Goal: Task Accomplishment & Management: Use online tool/utility

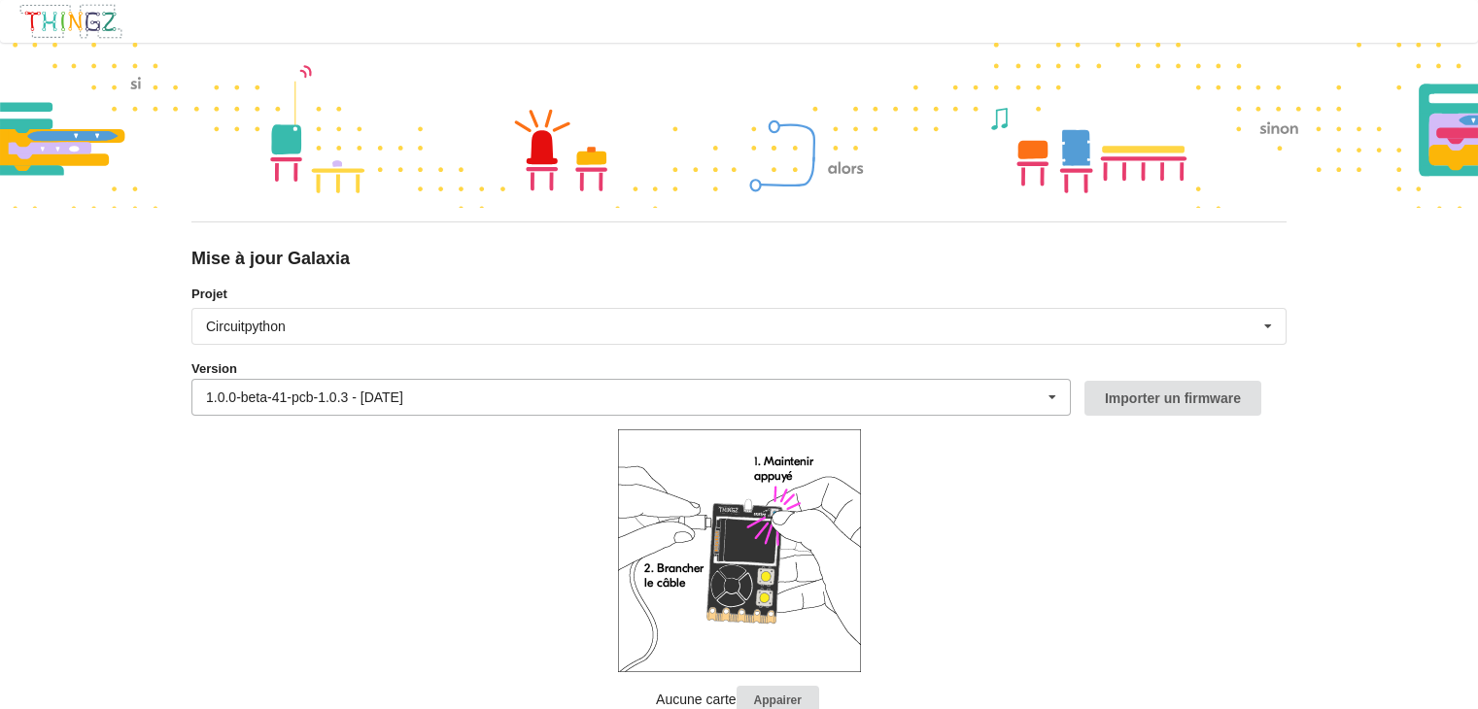
scroll to position [53, 0]
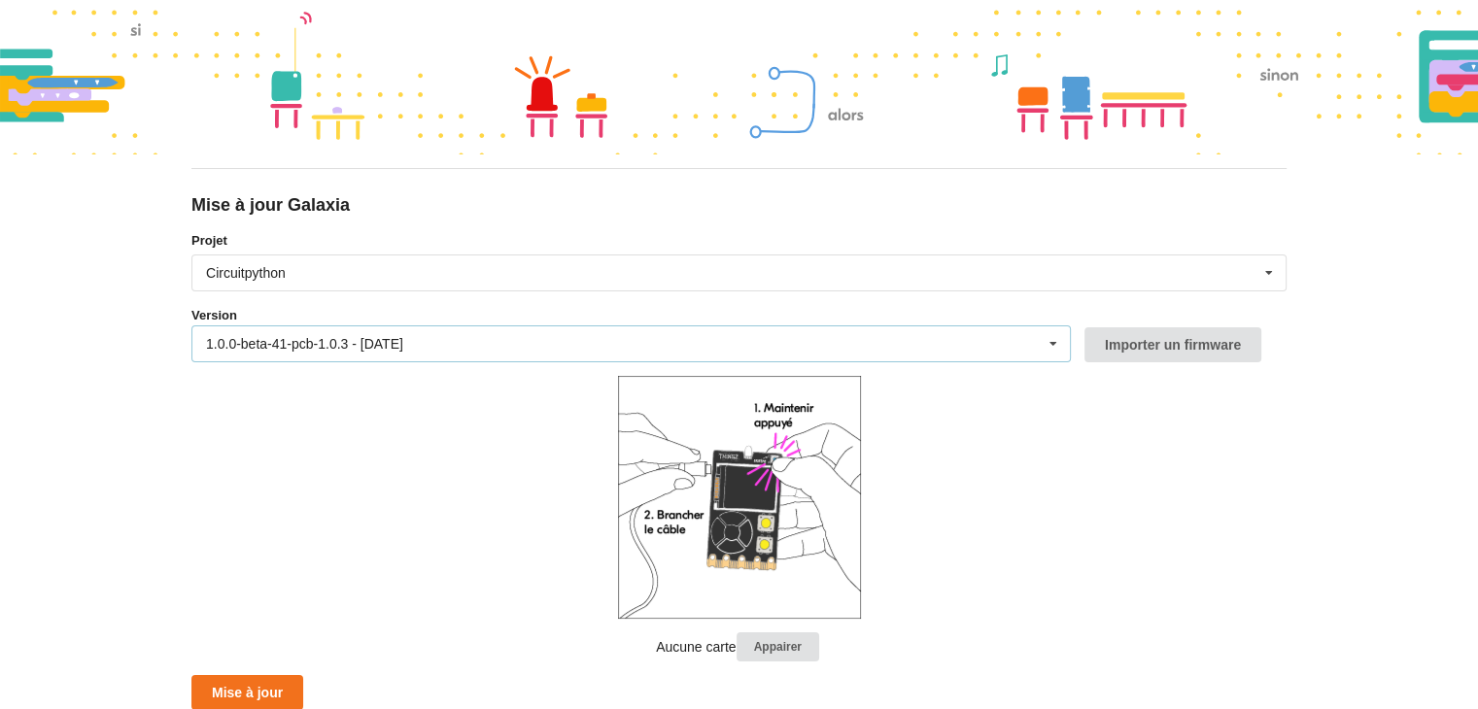
click at [987, 343] on div "1.0.0-beta-41-pcb-1.0.3 - [DATE] 1.0.0-beta-41-pcb-1.0.3 - [DATE] 1.0.0-beta-40…" at bounding box center [630, 343] width 879 height 37
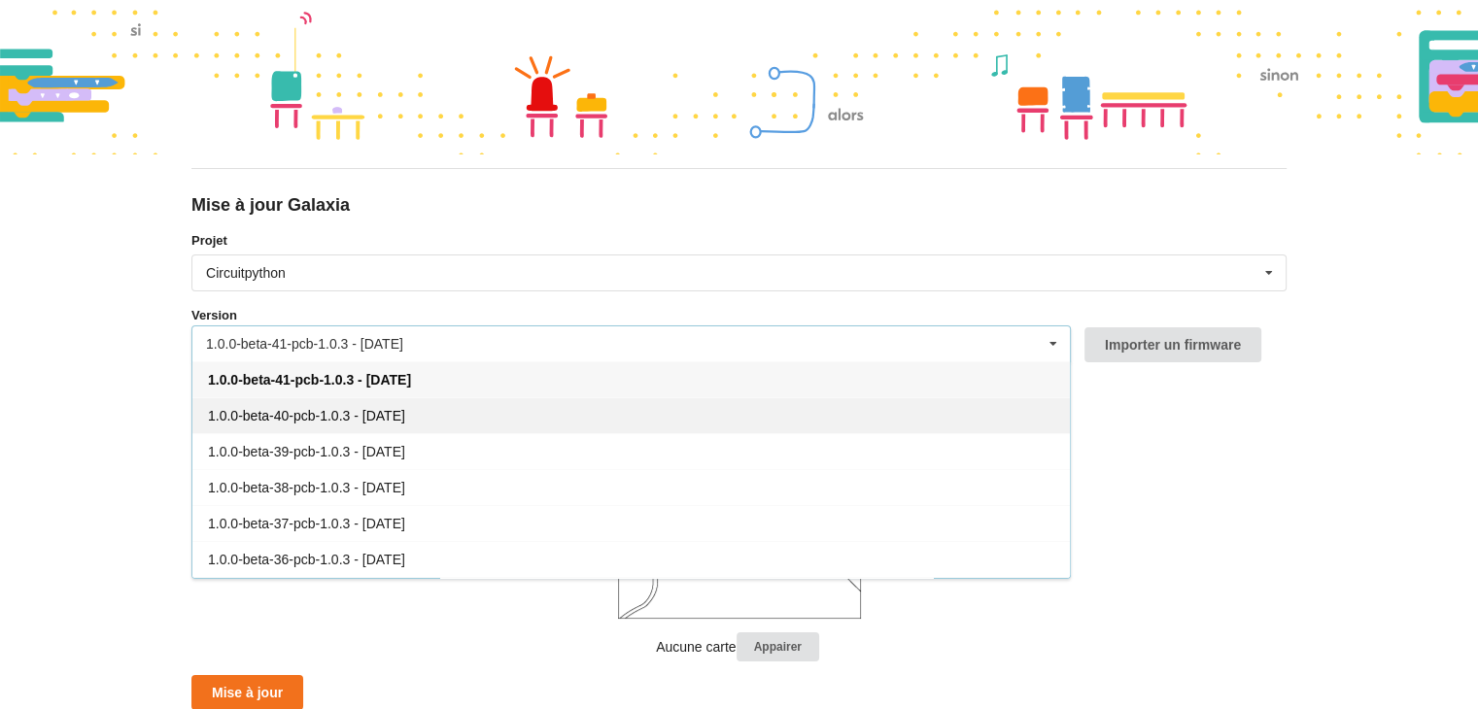
scroll to position [0, 0]
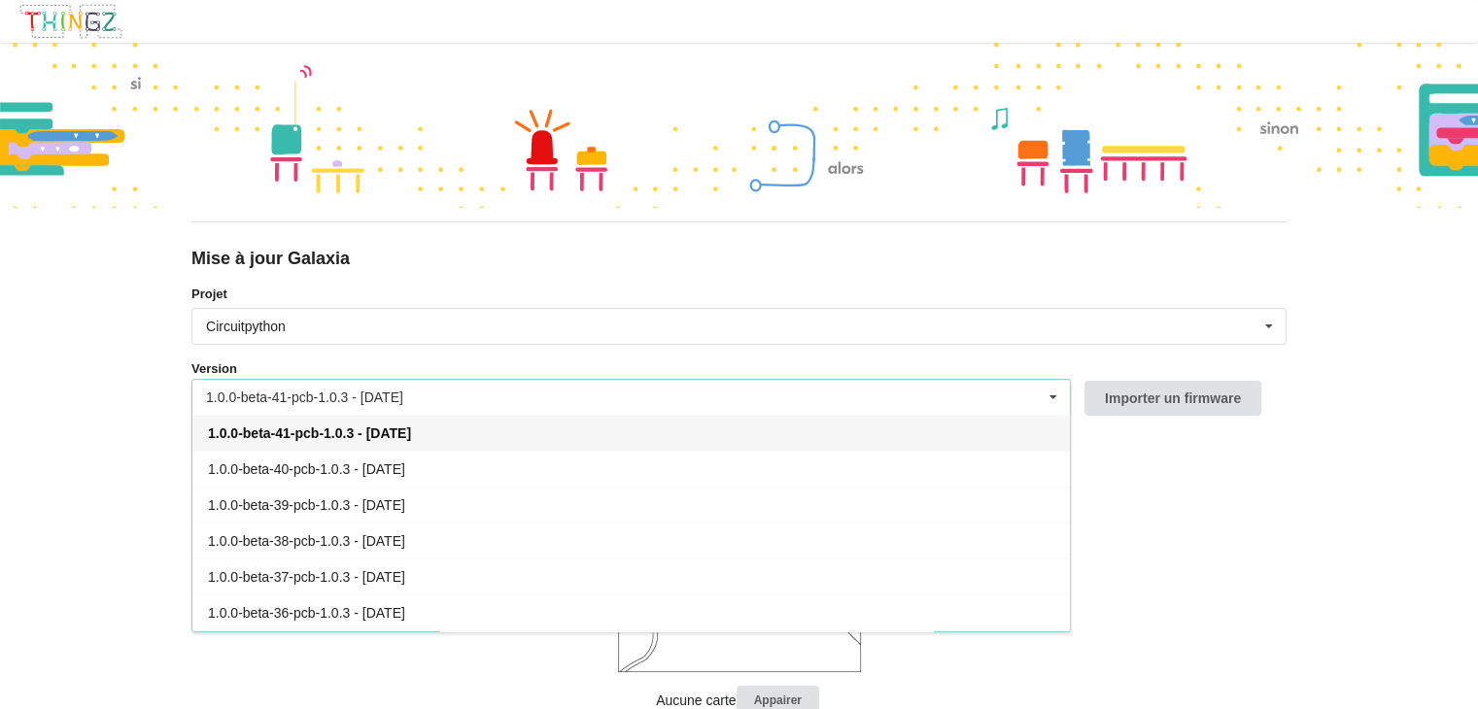
click at [448, 427] on div "1.0.0-beta-41-pcb-1.0.3 - [DATE]" at bounding box center [630, 433] width 877 height 36
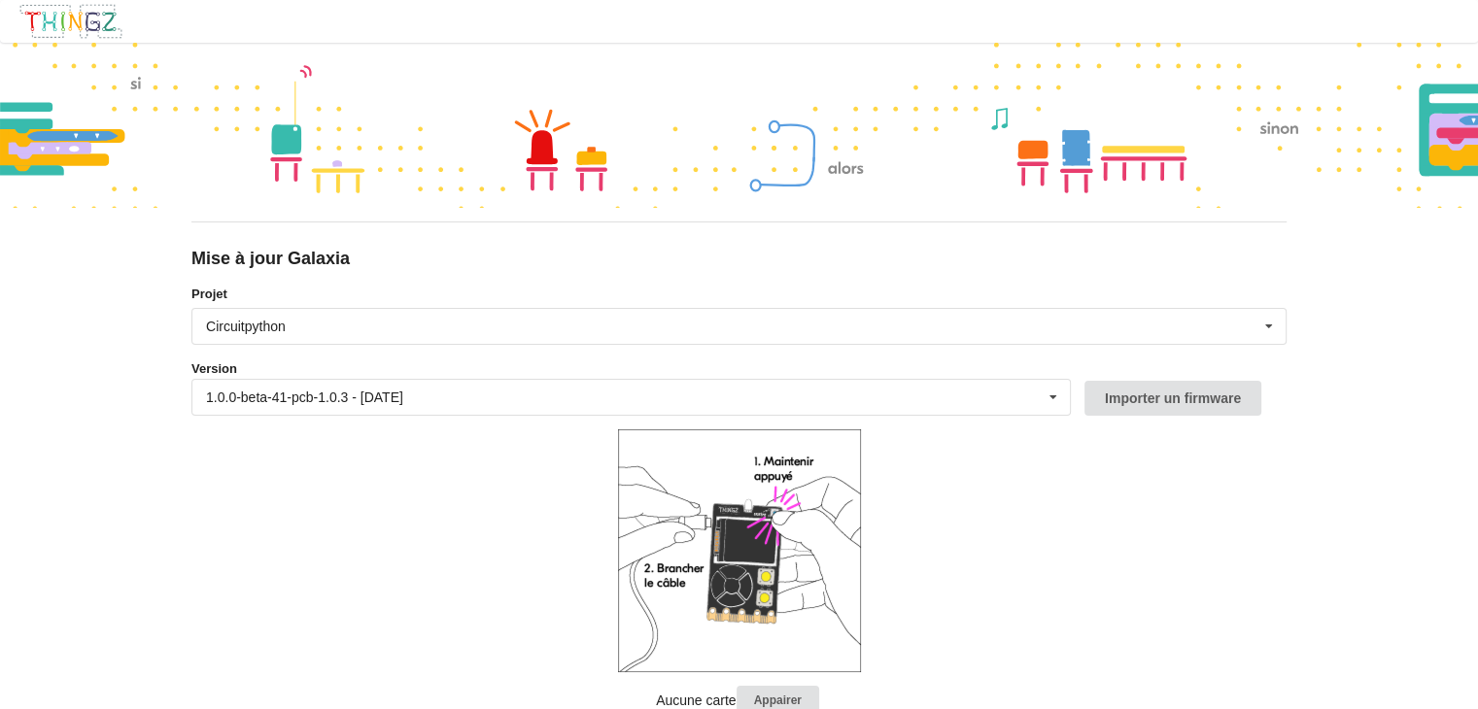
click at [374, 472] on form "Projet Circuitpython Micropython Circuitpython Version 1.0.0-beta-41-pcb-1.0.3 …" at bounding box center [738, 525] width 1095 height 480
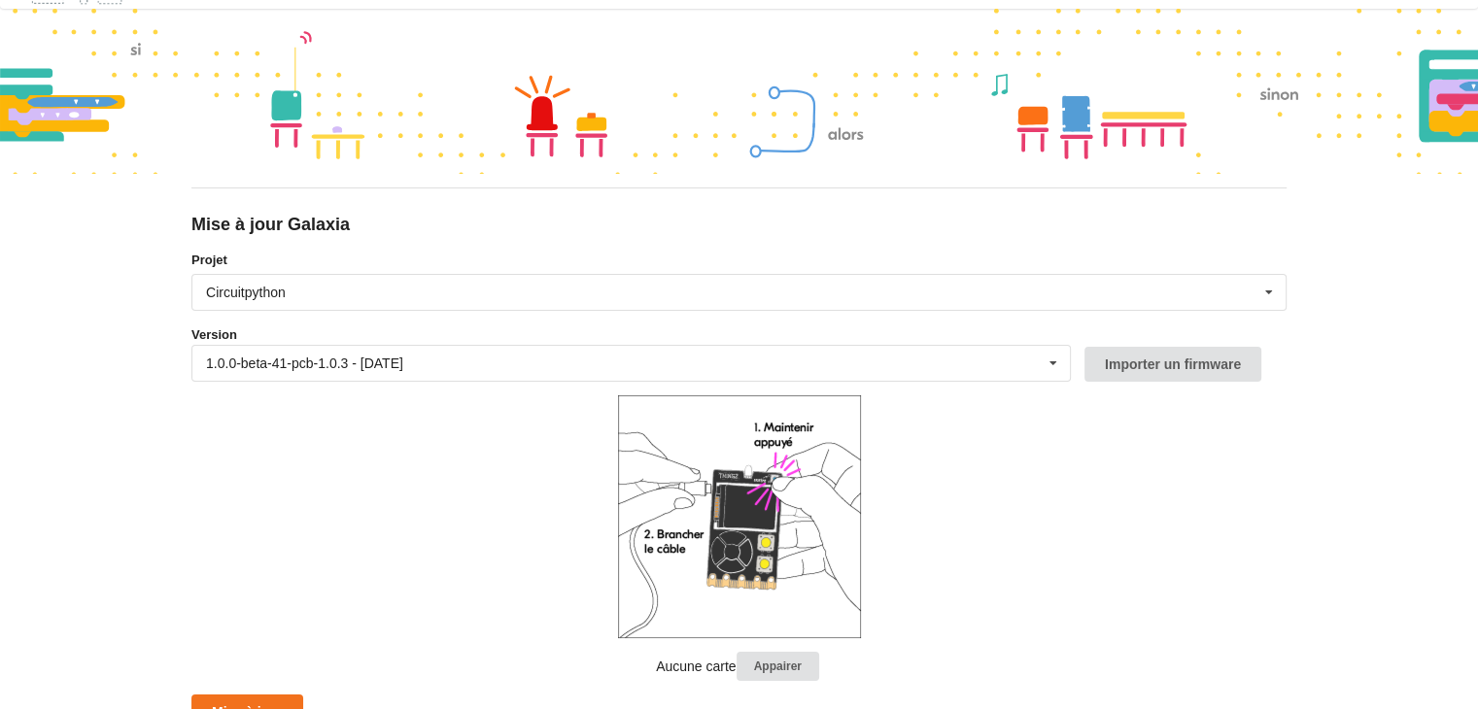
scroll to position [53, 0]
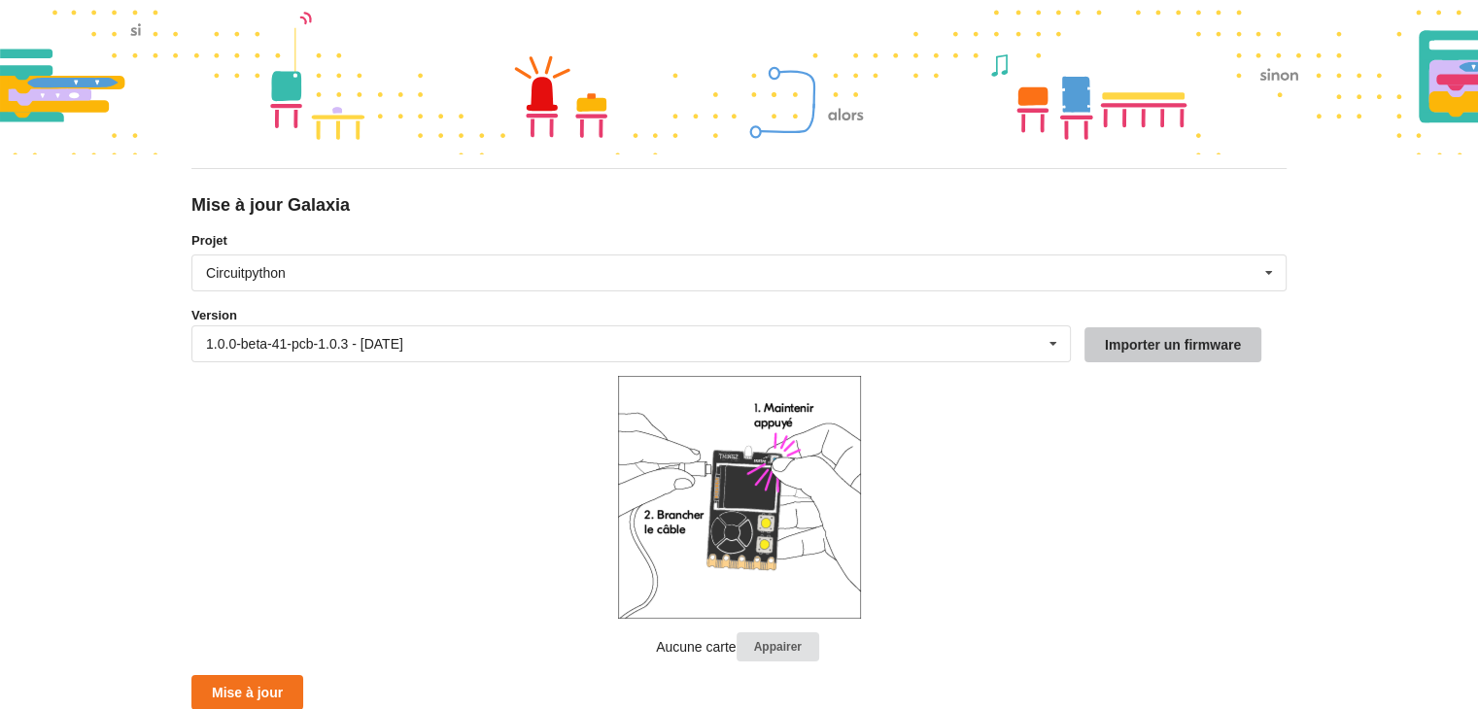
click at [1168, 347] on button "Importer un firmware" at bounding box center [1172, 344] width 177 height 35
click at [988, 442] on form "Projet Circuitpython Micropython Circuitpython Version 1.0.0-beta-41-pcb-1.0.3 …" at bounding box center [738, 471] width 1095 height 480
click at [983, 344] on div "1.0.0-beta-41-pcb-1.0.3 - [DATE] 1.0.0-beta-41-pcb-1.0.3 - [DATE] 1.0.0-beta-40…" at bounding box center [630, 343] width 879 height 37
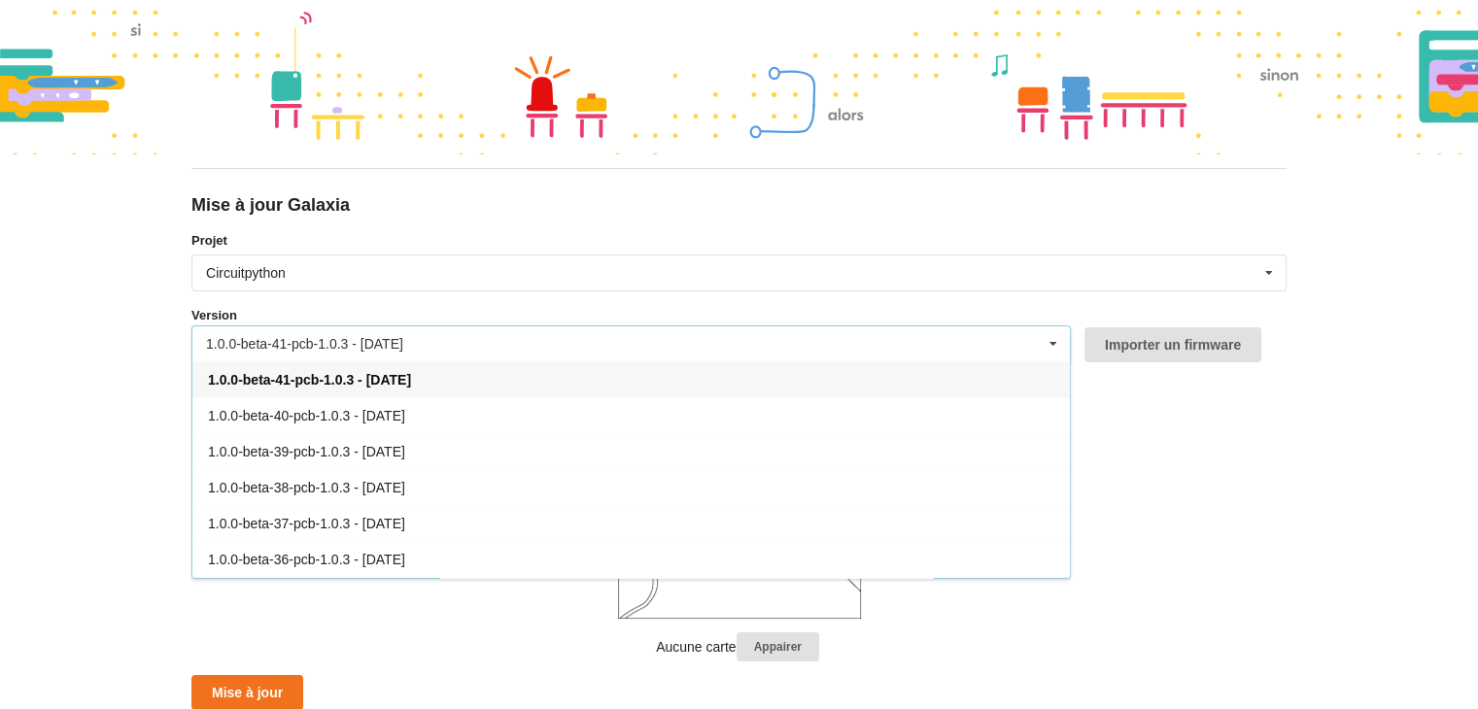
click at [411, 374] on span "1.0.0-beta-41-pcb-1.0.3 - [DATE]" at bounding box center [309, 380] width 203 height 16
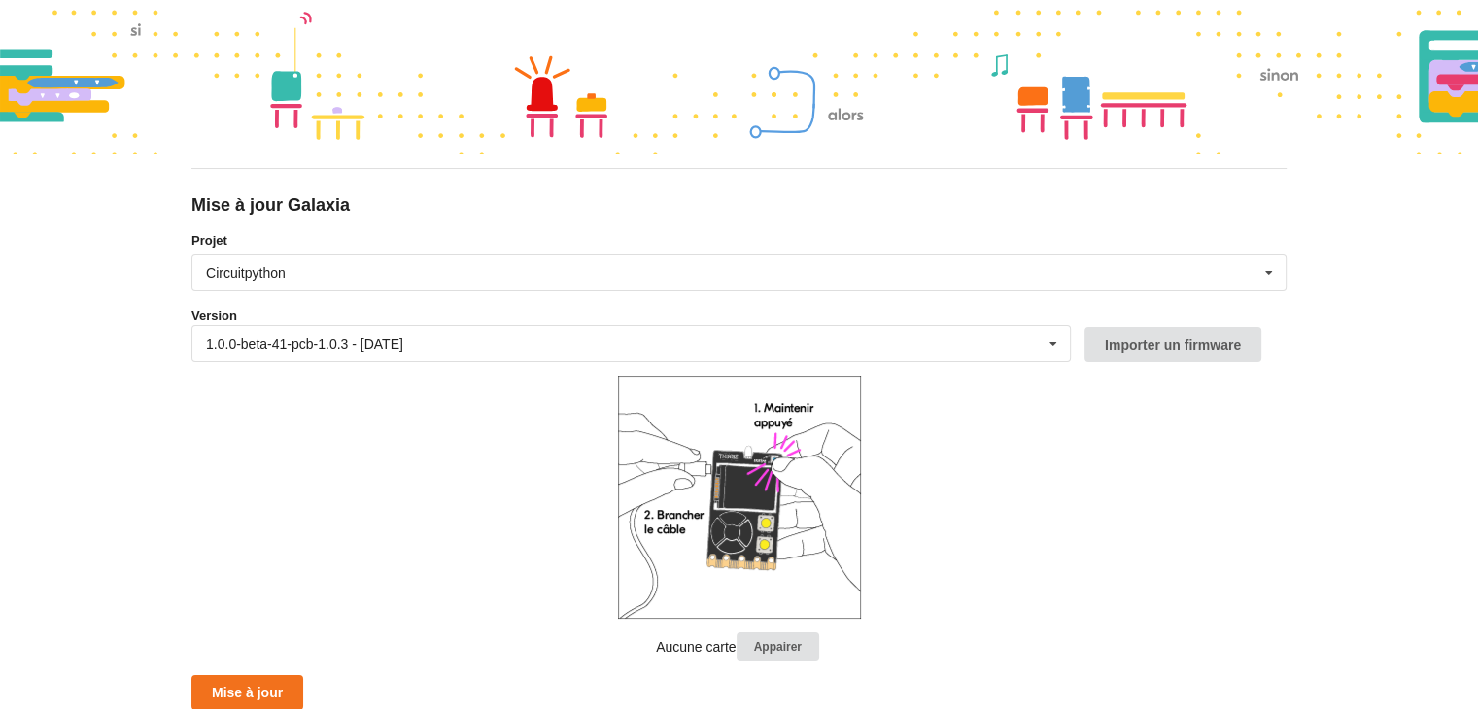
click at [427, 440] on form "Projet Circuitpython Micropython Circuitpython Version 1.0.0-beta-41-pcb-1.0.3 …" at bounding box center [738, 471] width 1095 height 480
click at [785, 644] on button "Appairer" at bounding box center [777, 647] width 83 height 30
click at [782, 636] on button "Appairer" at bounding box center [777, 647] width 83 height 30
drag, startPoint x: 447, startPoint y: 457, endPoint x: 447, endPoint y: 471, distance: 14.6
click at [447, 458] on form "Projet Circuitpython Micropython Circuitpython Version 1.0.0-beta-41-pcb-1.0.3 …" at bounding box center [738, 471] width 1095 height 480
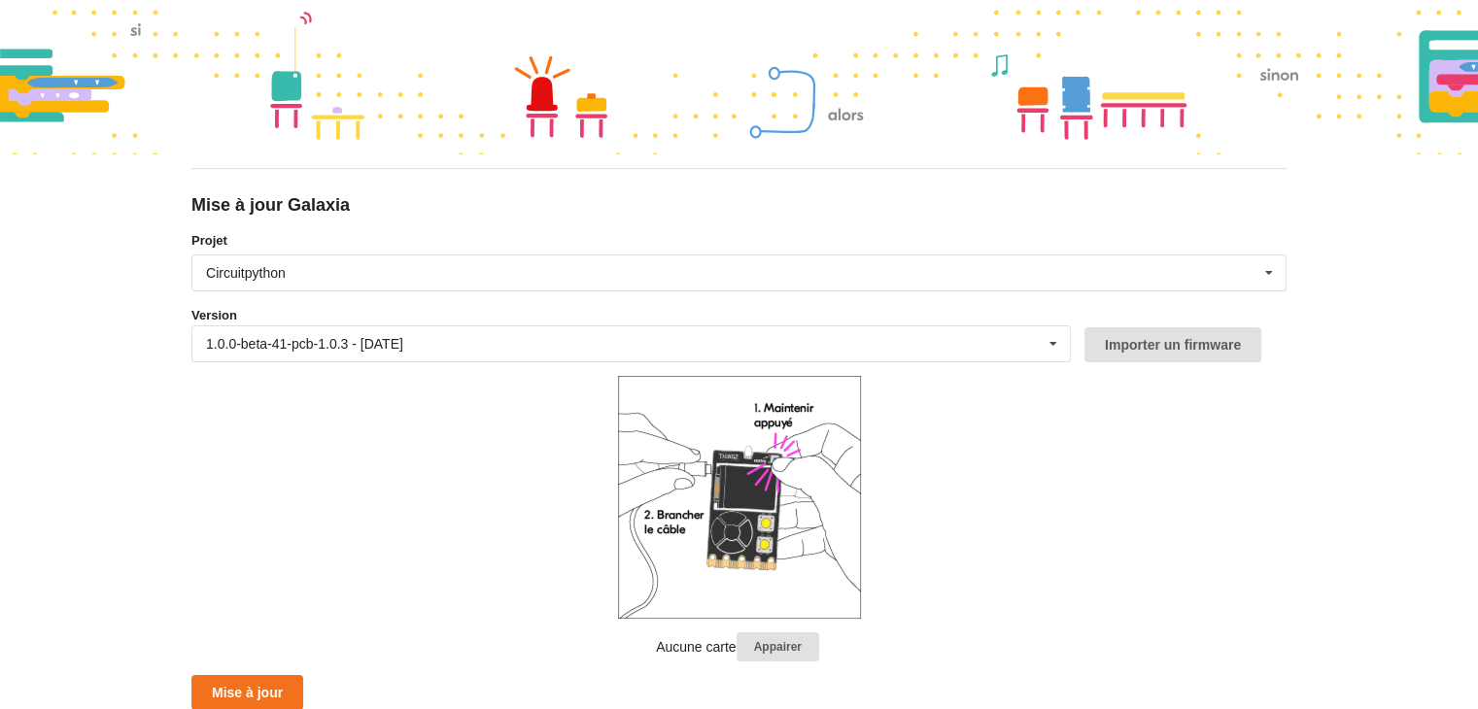
click at [1047, 486] on form "Projet Circuitpython Micropython Circuitpython Version 1.0.0-beta-41-pcb-1.0.3 …" at bounding box center [738, 471] width 1095 height 480
click at [762, 650] on button "Appairer" at bounding box center [777, 647] width 83 height 30
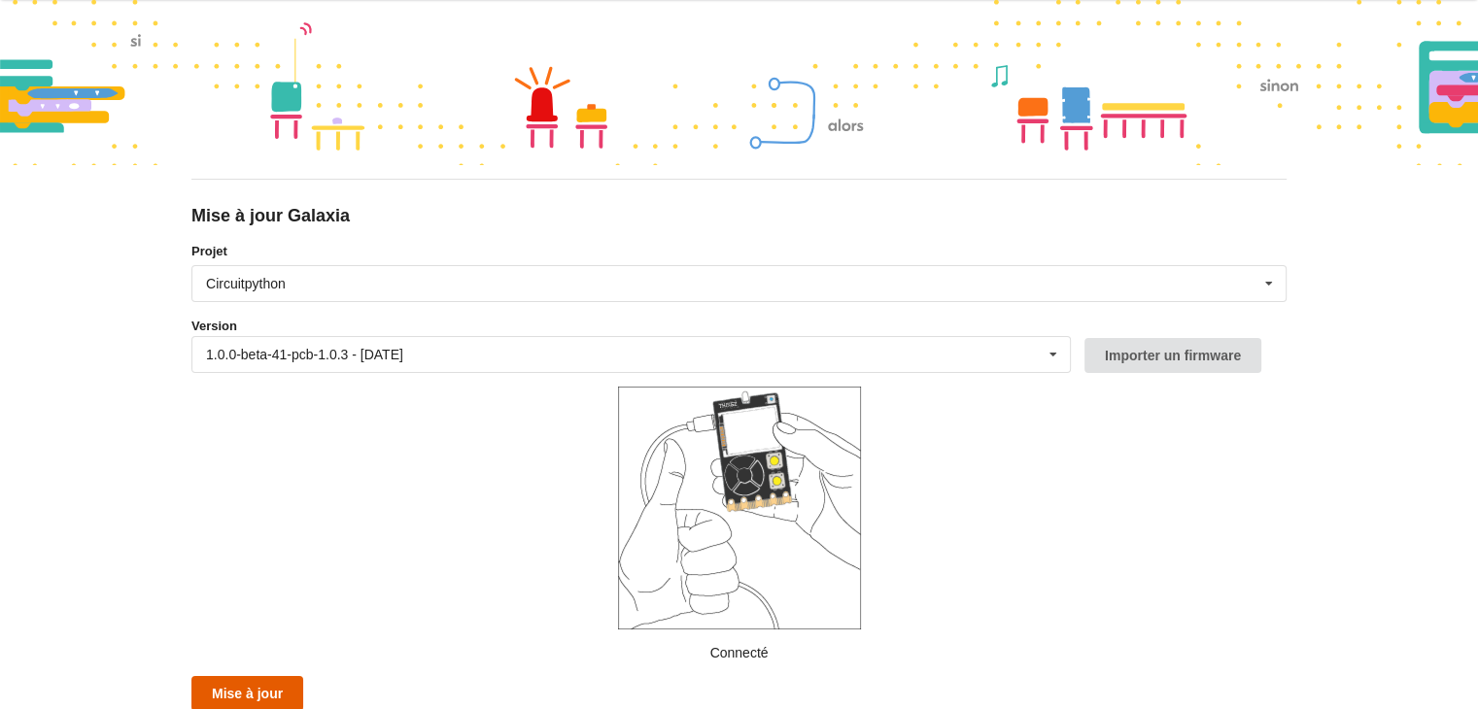
click at [256, 693] on button "Mise à jour" at bounding box center [247, 693] width 112 height 35
click at [262, 687] on button "Mise à jour" at bounding box center [247, 693] width 112 height 35
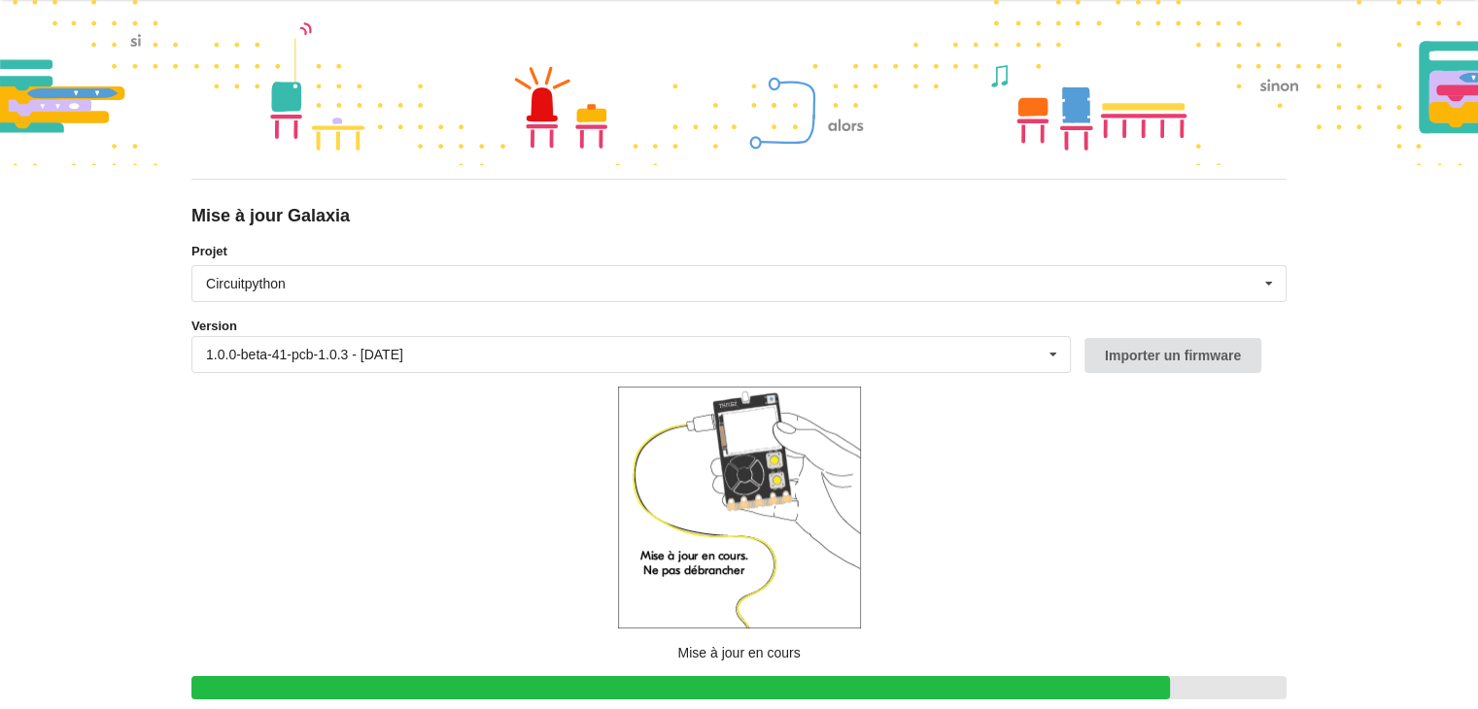
click at [1350, 528] on div "Mise à jour Galaxia Projet Circuitpython Micropython Circuitpython Version 1.0.…" at bounding box center [739, 311] width 1478 height 709
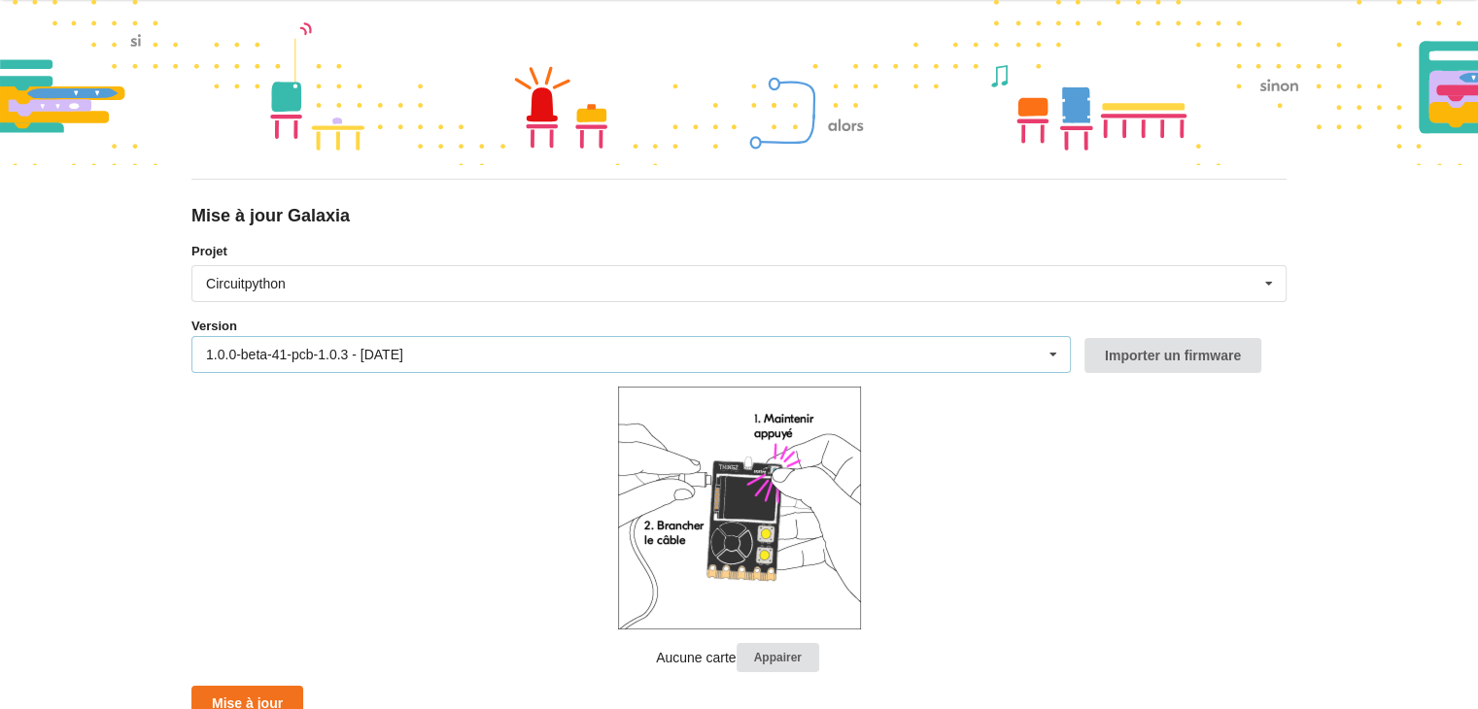
click at [1042, 351] on icon at bounding box center [1052, 355] width 29 height 36
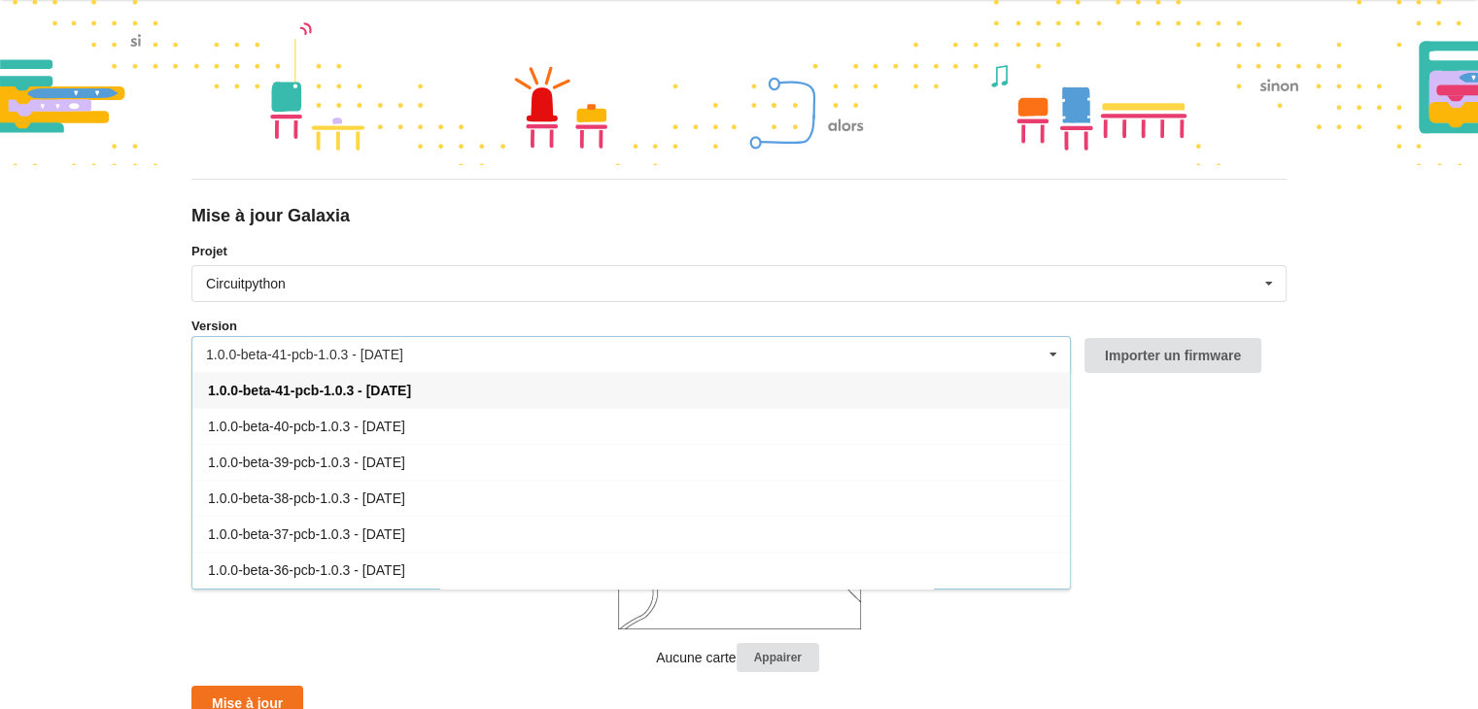
click at [1042, 351] on icon at bounding box center [1052, 355] width 29 height 36
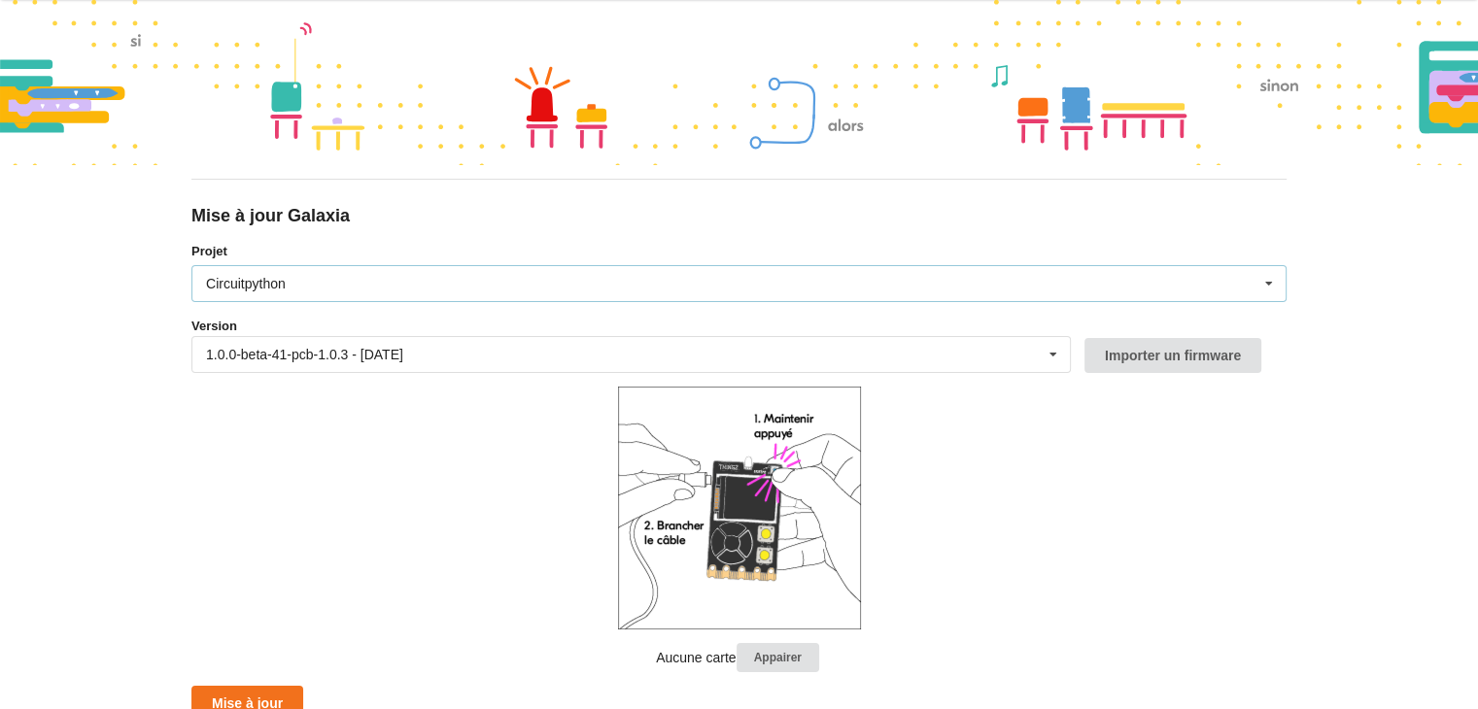
click at [1054, 286] on div "Circuitpython Micropython Circuitpython" at bounding box center [738, 283] width 1095 height 37
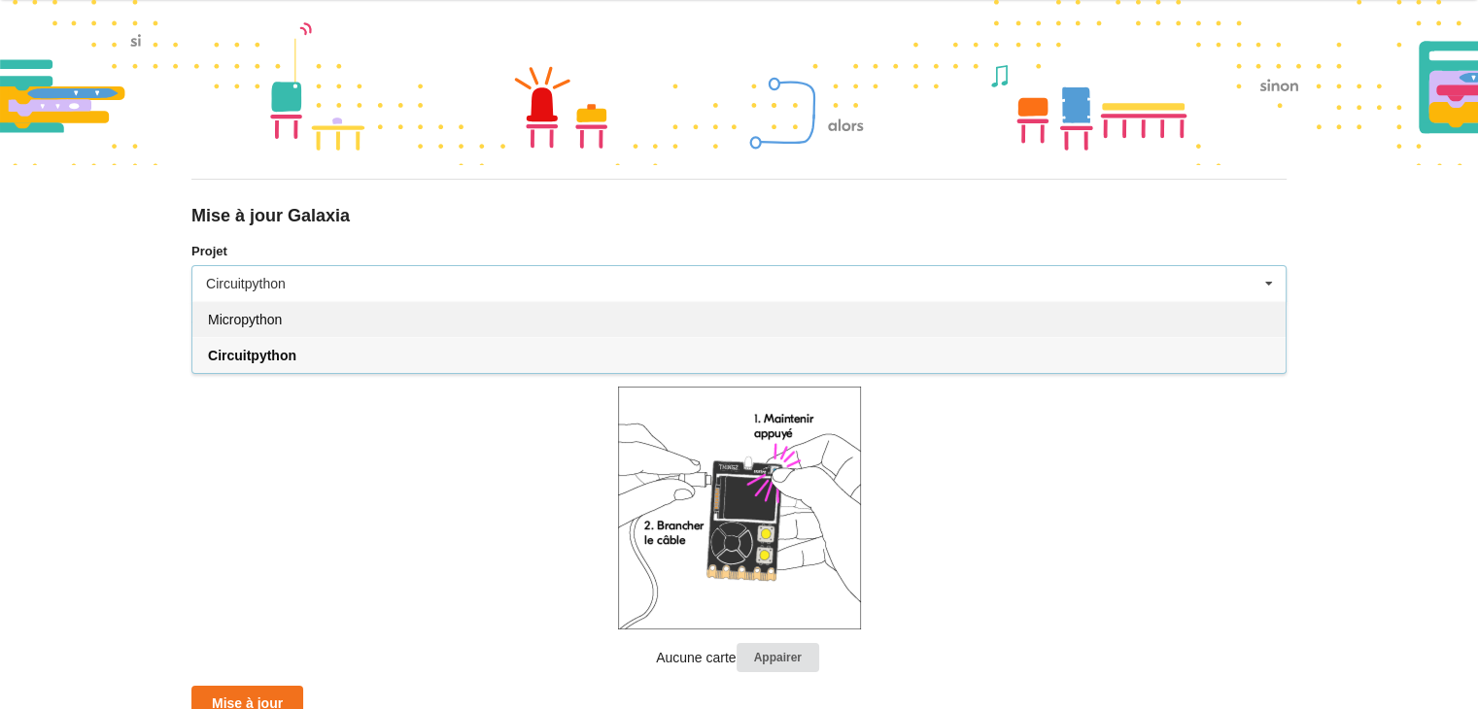
click at [553, 307] on div "Micropython" at bounding box center [738, 319] width 1093 height 36
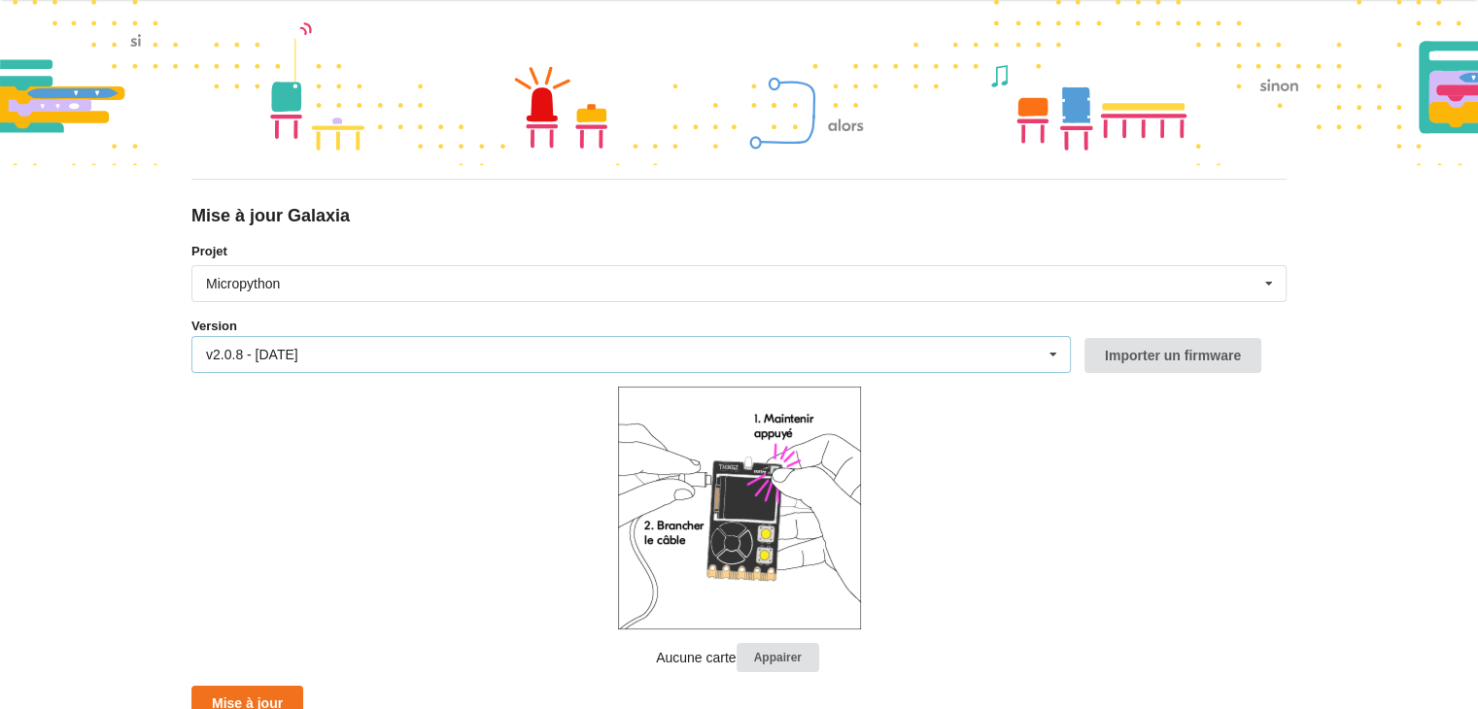
click at [600, 362] on div "v2.0.8 - [DATE] v2.0.8 - [DATE] v2.0.7 - [DATE] v2.0.6 - [DATE] v2.0.5 - [DATE]…" at bounding box center [630, 354] width 879 height 37
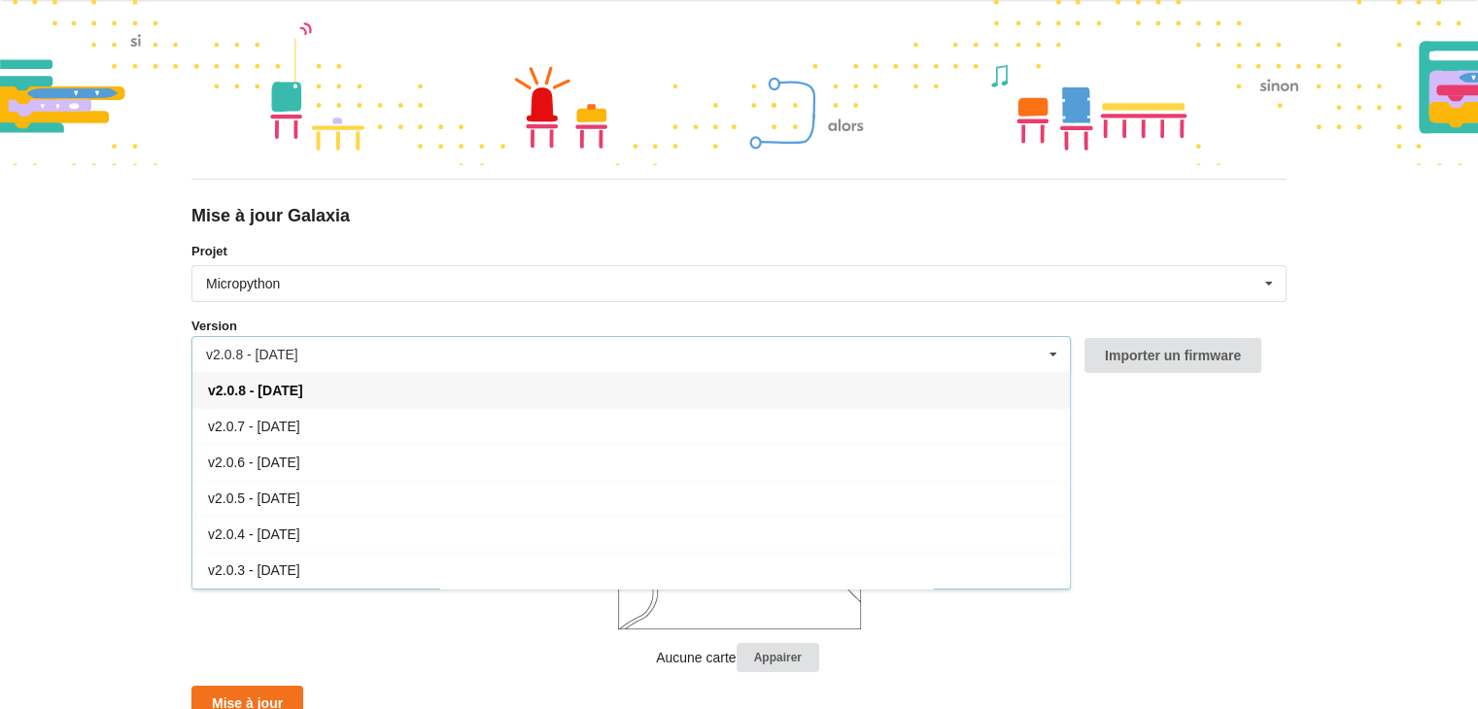
click at [657, 391] on div "v2.0.8 - [DATE]" at bounding box center [630, 390] width 877 height 36
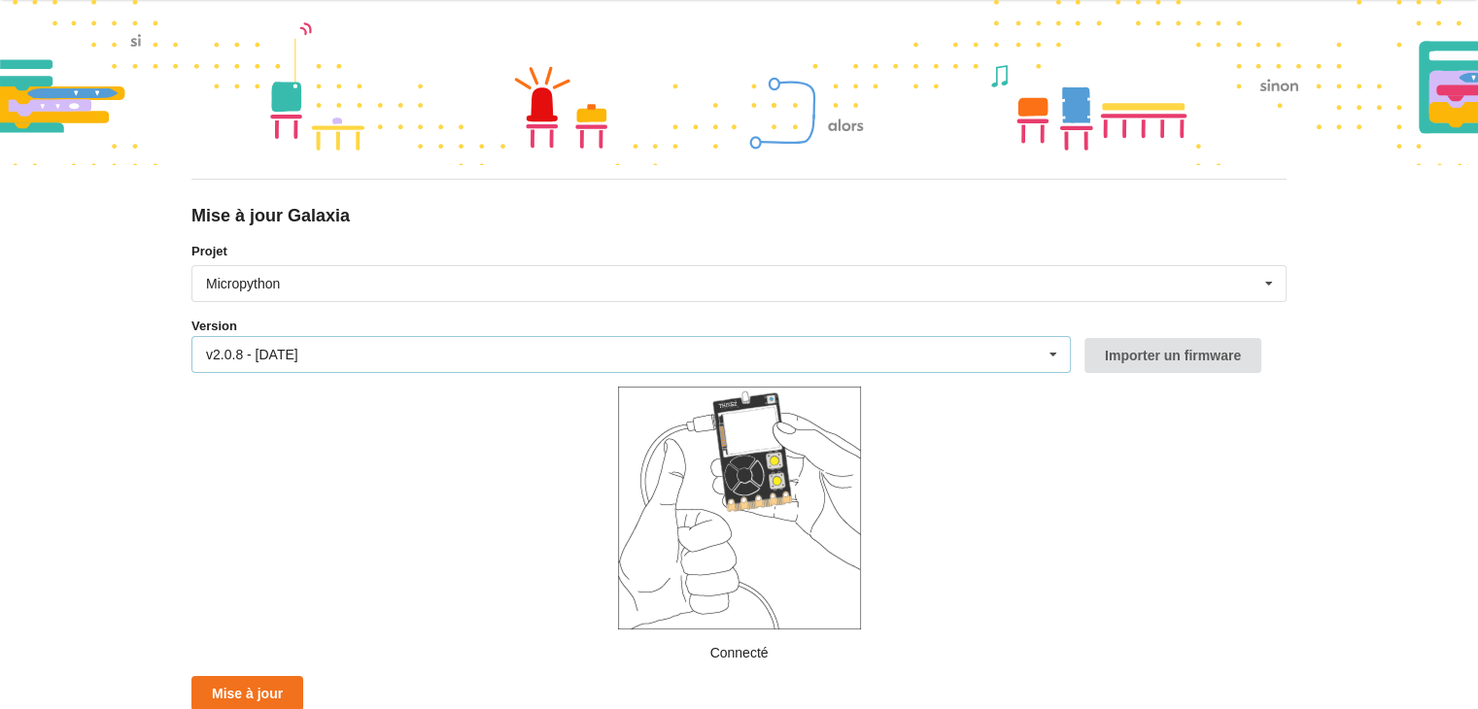
click at [504, 351] on div "v2.0.8 - [DATE] v2.0.8 - [DATE] v2.0.7 - [DATE] v2.0.6 - [DATE] v2.0.5 - [DATE]…" at bounding box center [630, 354] width 879 height 37
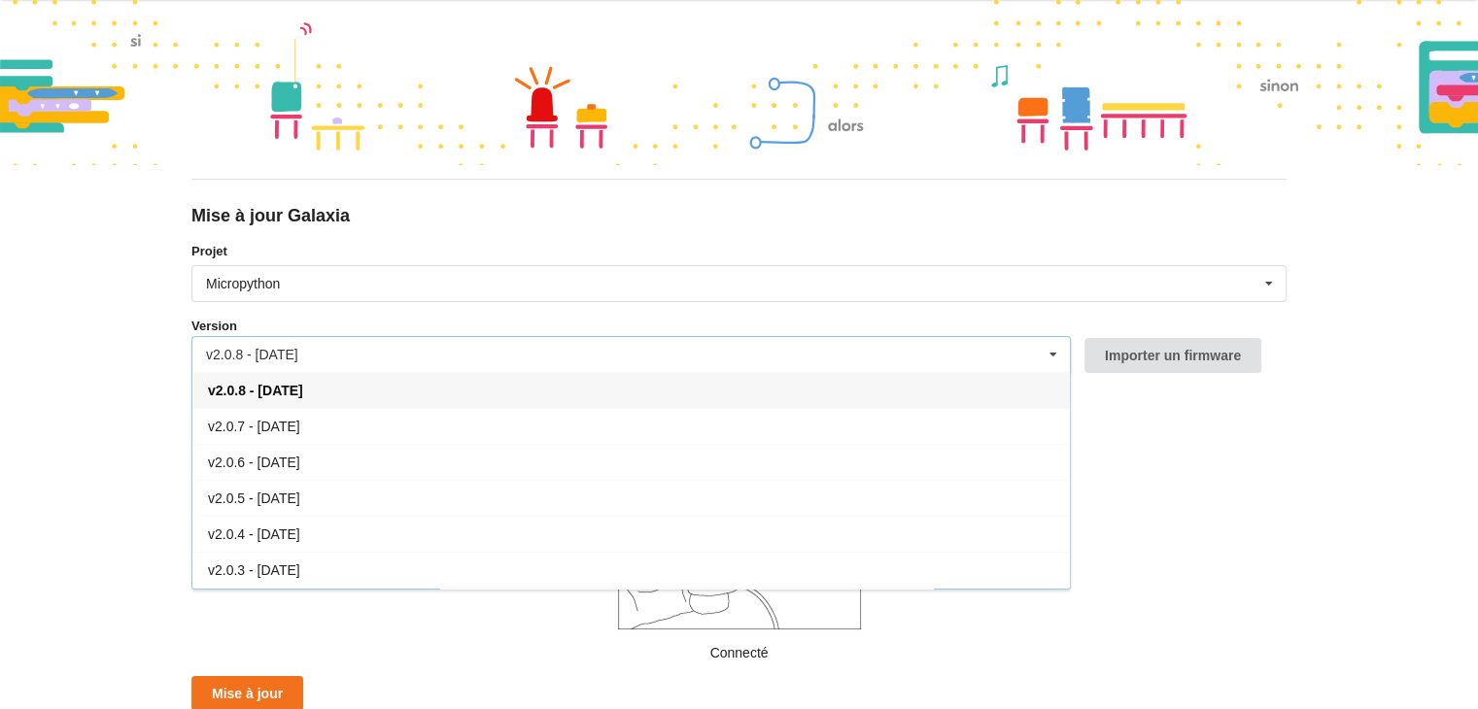
click at [407, 394] on div "v2.0.8 - [DATE]" at bounding box center [630, 390] width 877 height 36
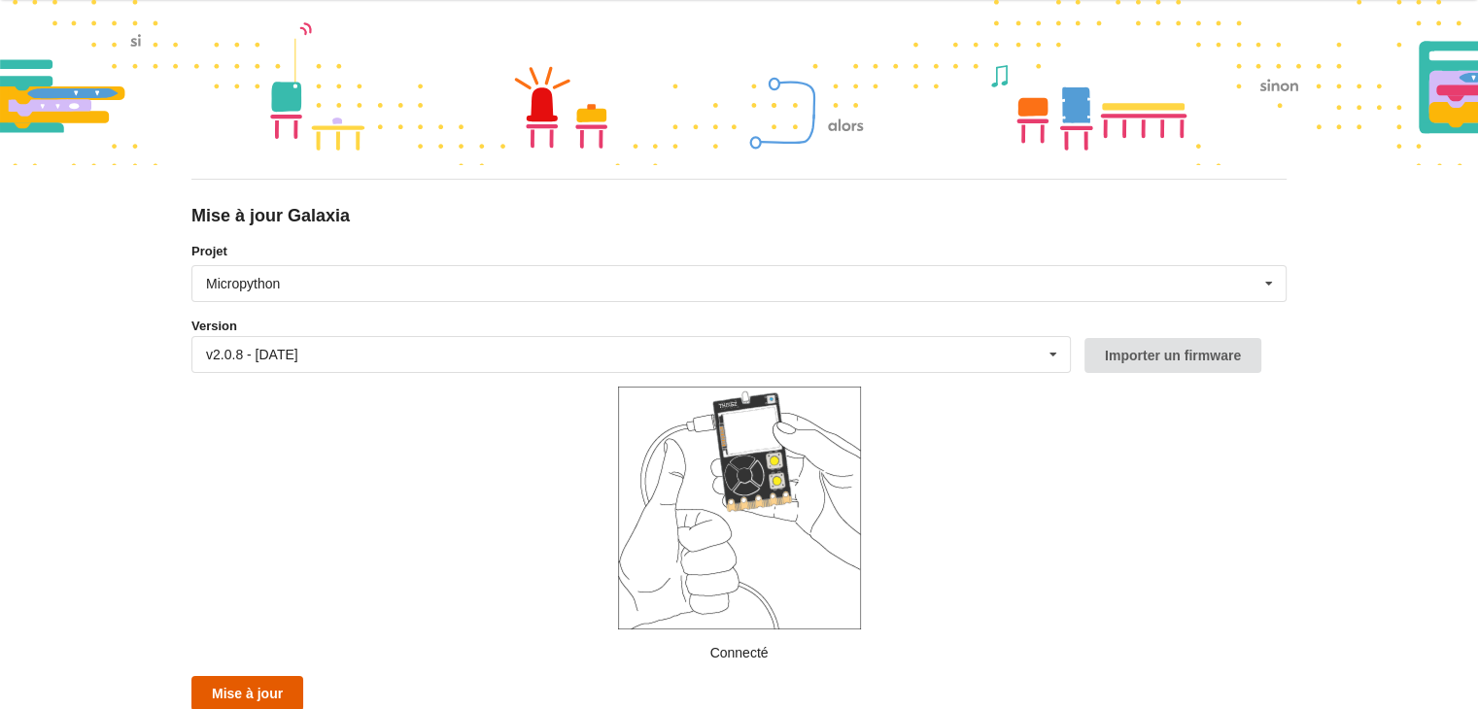
click at [256, 697] on button "Mise à jour" at bounding box center [247, 693] width 112 height 35
click at [598, 347] on div "v2.0.8 - [DATE] v2.0.8 - [DATE] v2.0.7 - [DATE] v2.0.6 - [DATE] v2.0.5 - [DATE]…" at bounding box center [630, 354] width 879 height 37
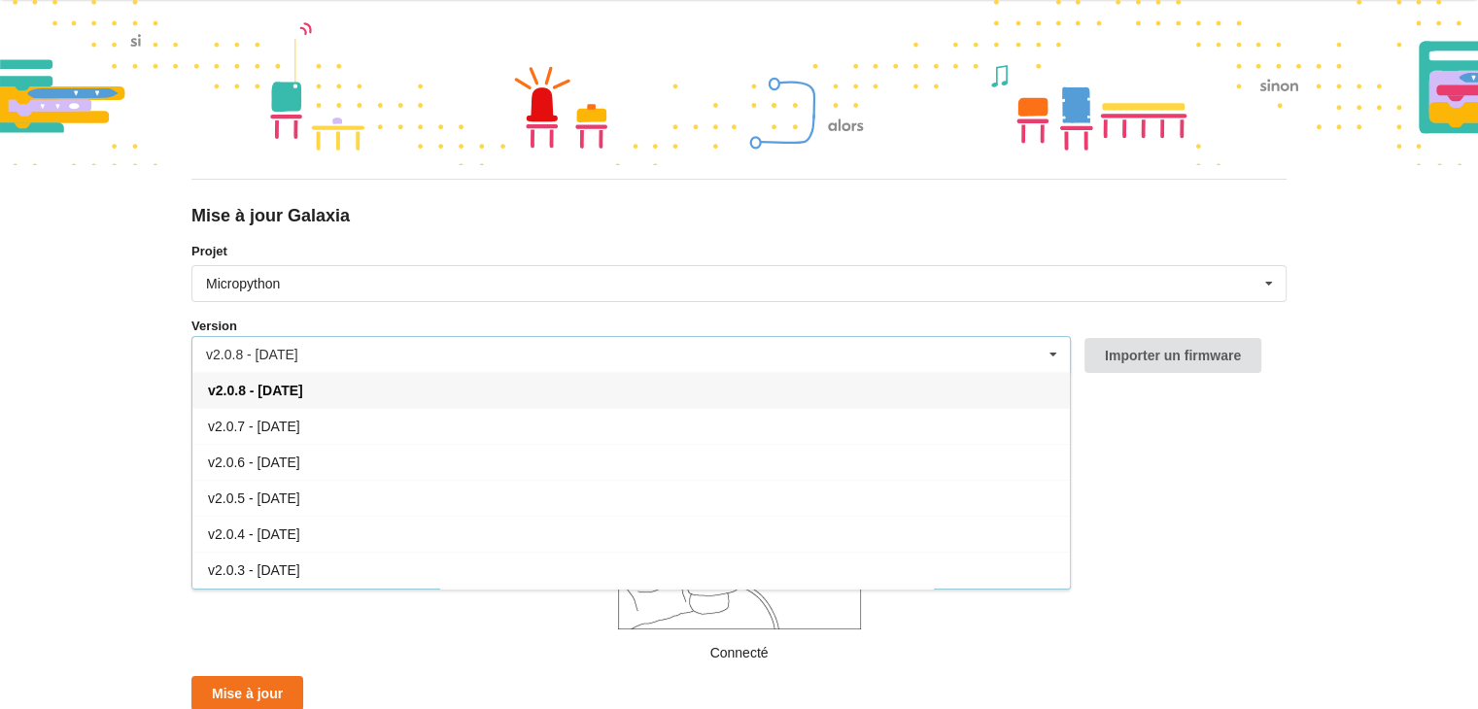
click at [598, 347] on div "v2.0.8 - [DATE] v2.0.8 - [DATE] v2.0.7 - [DATE] v2.0.6 - [DATE] v2.0.5 - [DATE]…" at bounding box center [630, 354] width 879 height 37
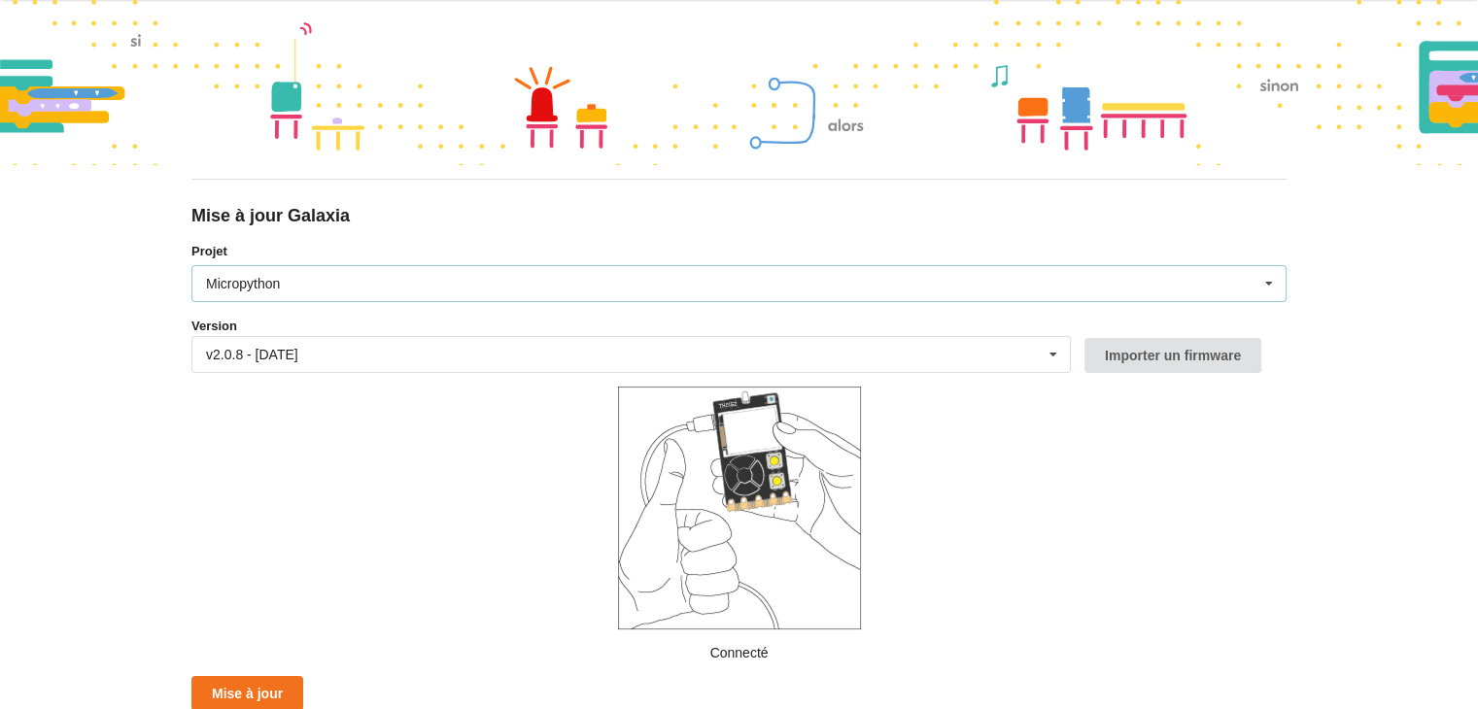
click at [595, 283] on div "Micropython Micropython Circuitpython" at bounding box center [738, 283] width 1095 height 37
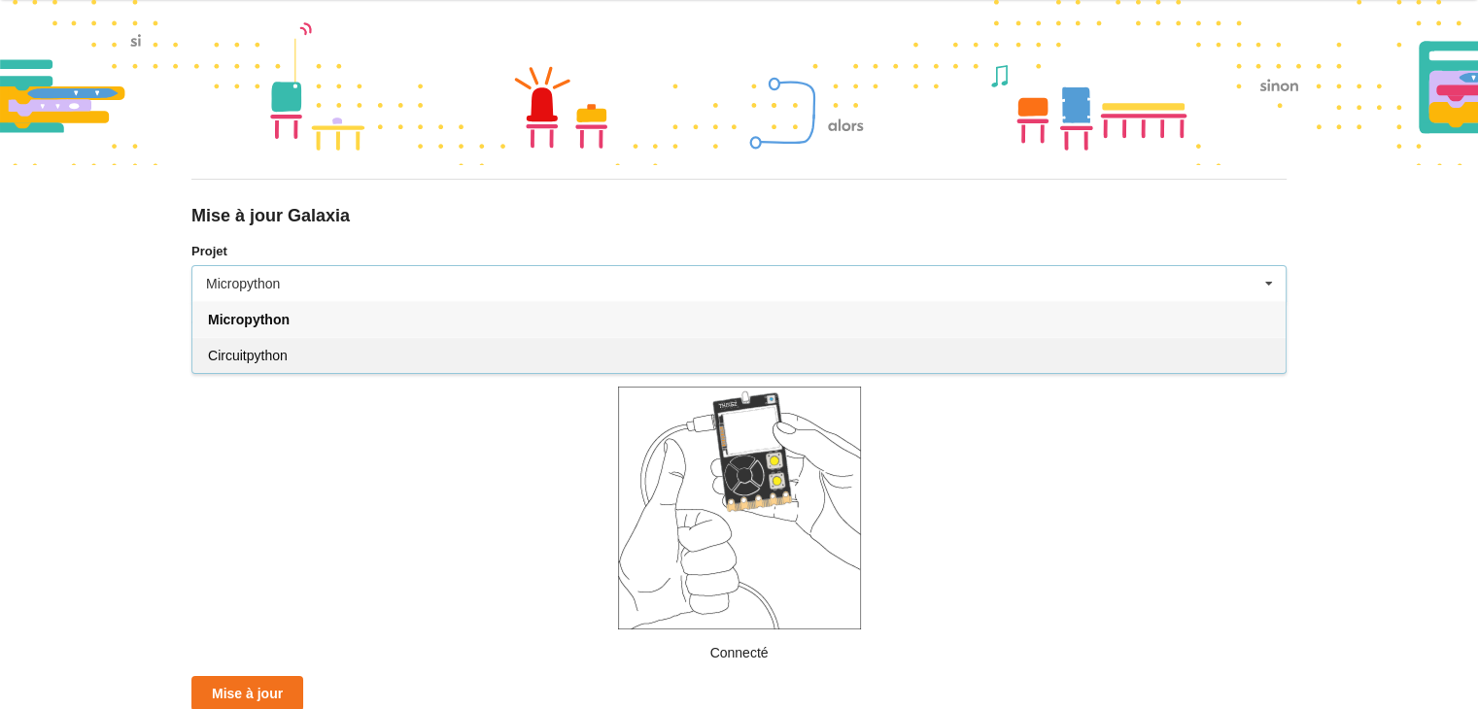
click at [523, 347] on div "Circuitpython" at bounding box center [738, 355] width 1093 height 36
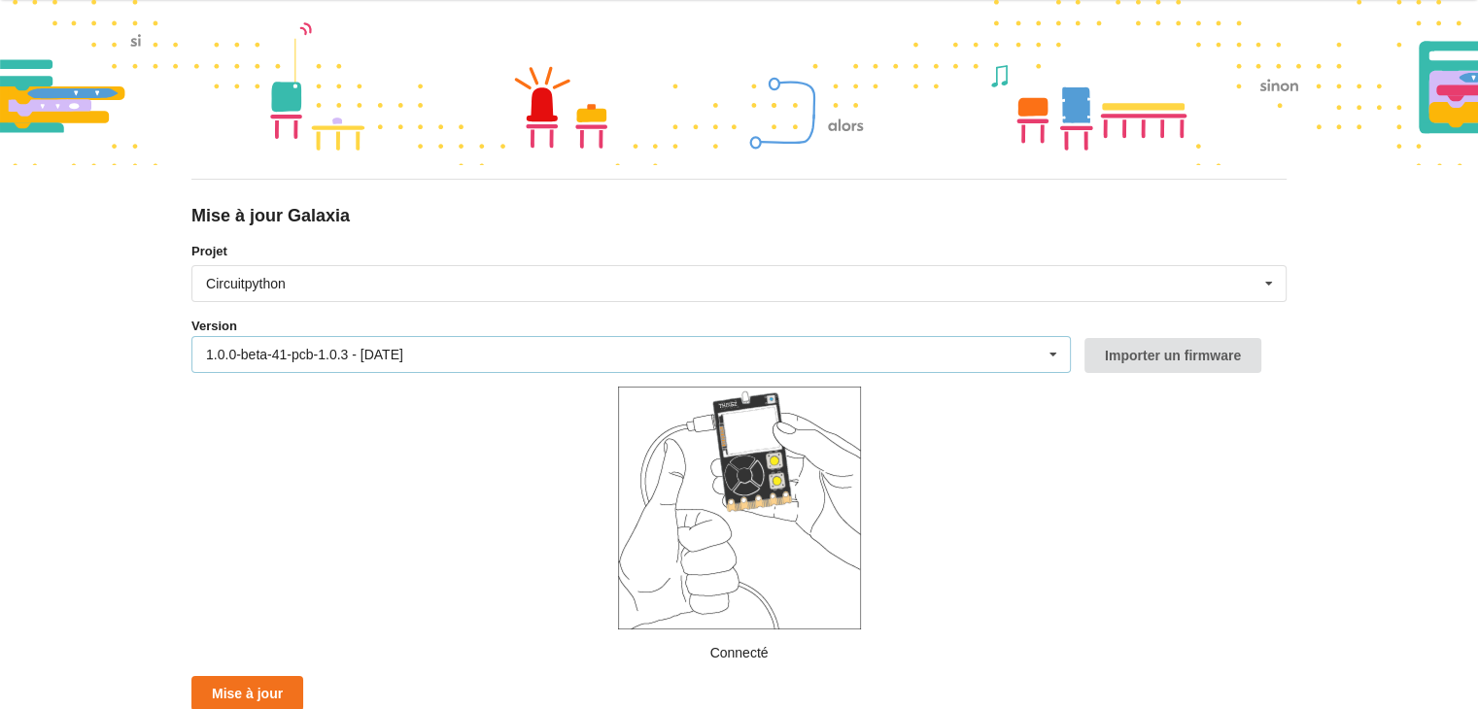
click at [505, 351] on div "1.0.0-beta-41-pcb-1.0.3 - [DATE] 1.0.0-beta-41-pcb-1.0.3 - [DATE] 1.0.0-beta-40…" at bounding box center [630, 354] width 879 height 37
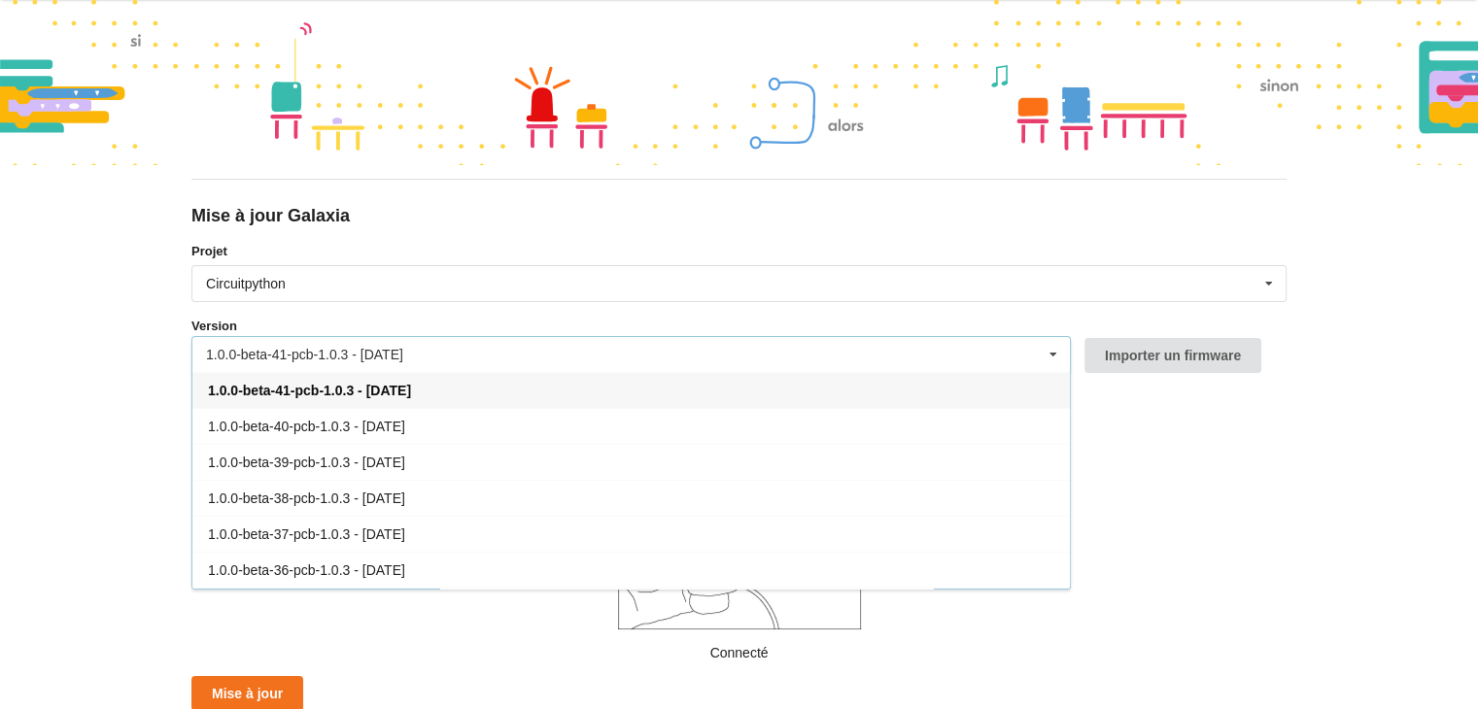
click at [466, 401] on div "1.0.0-beta-41-pcb-1.0.3 - [DATE]" at bounding box center [630, 390] width 877 height 36
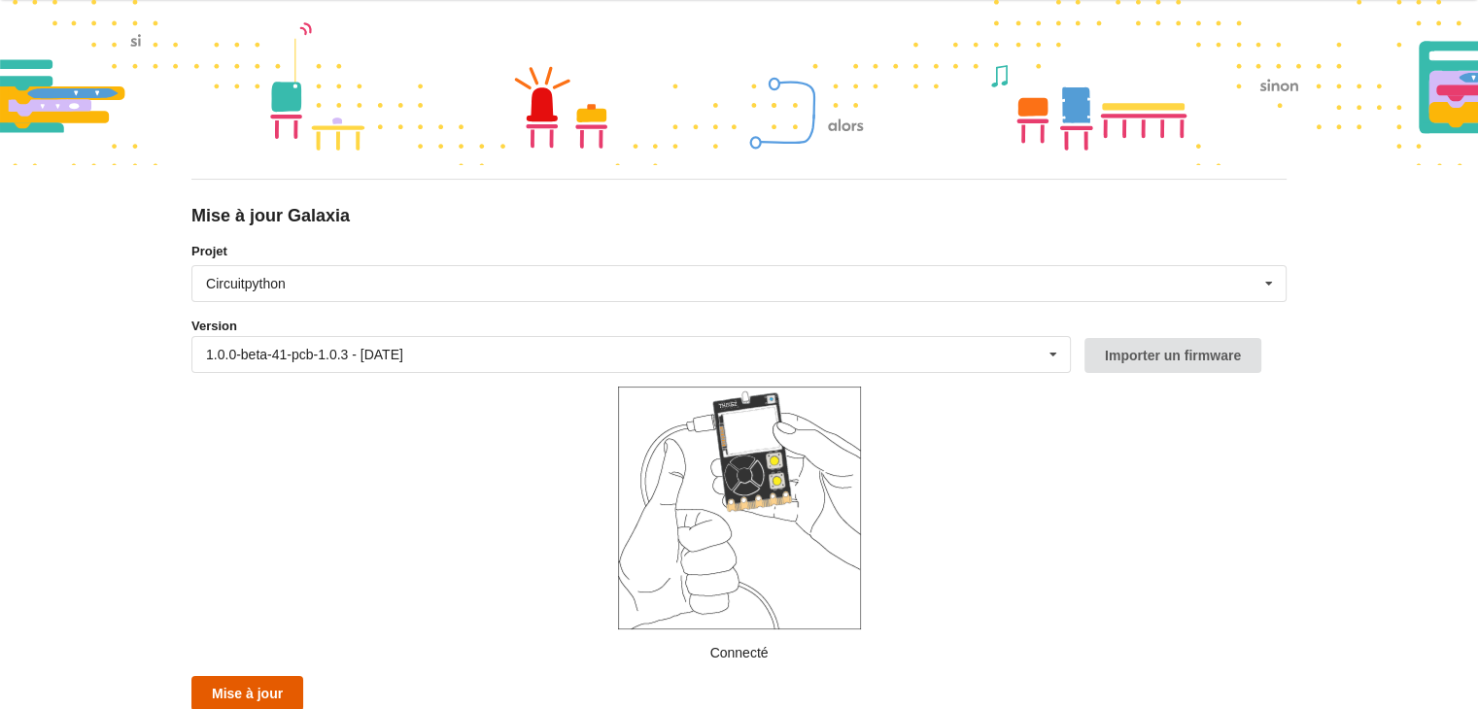
click at [235, 702] on button "Mise à jour" at bounding box center [247, 693] width 112 height 35
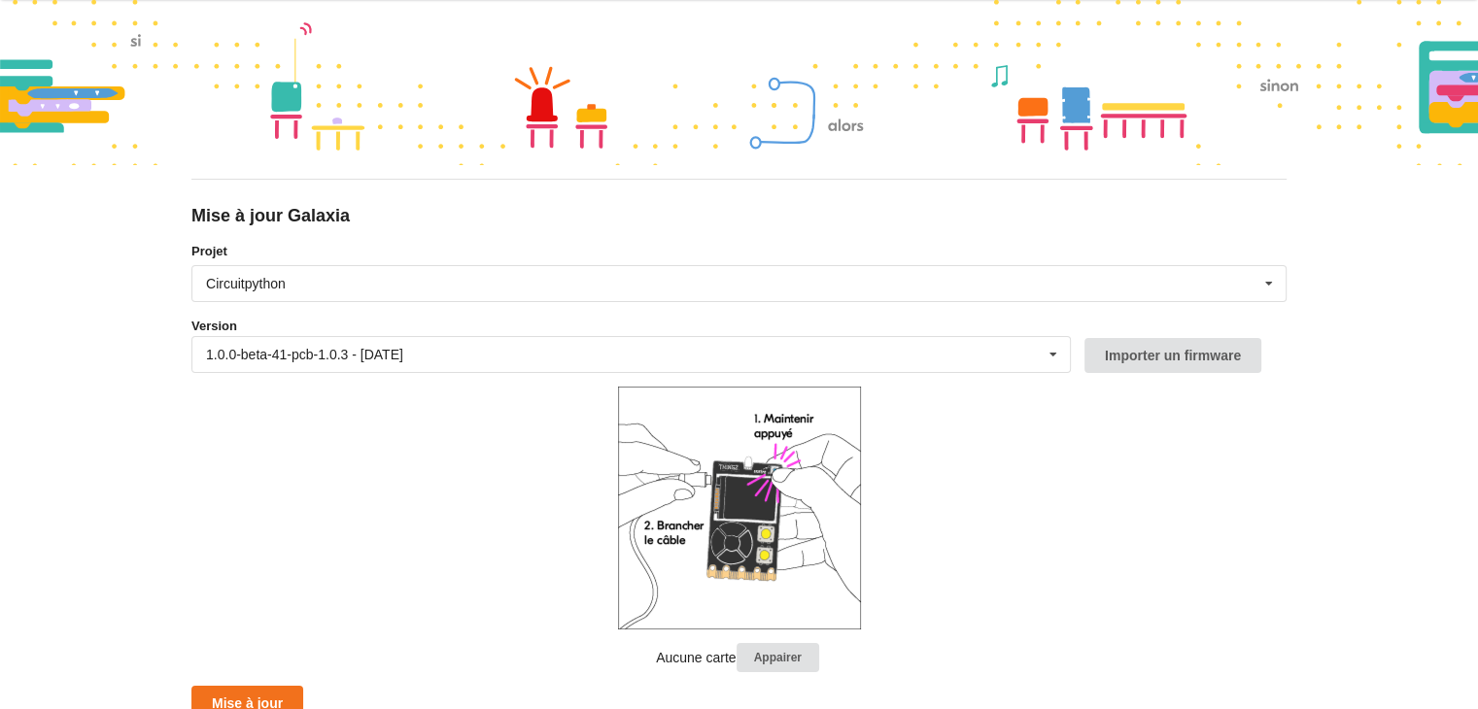
click at [0, 650] on div "Mise à jour Galaxia Projet Circuitpython Micropython Circuitpython Version 1.0.…" at bounding box center [739, 311] width 1478 height 709
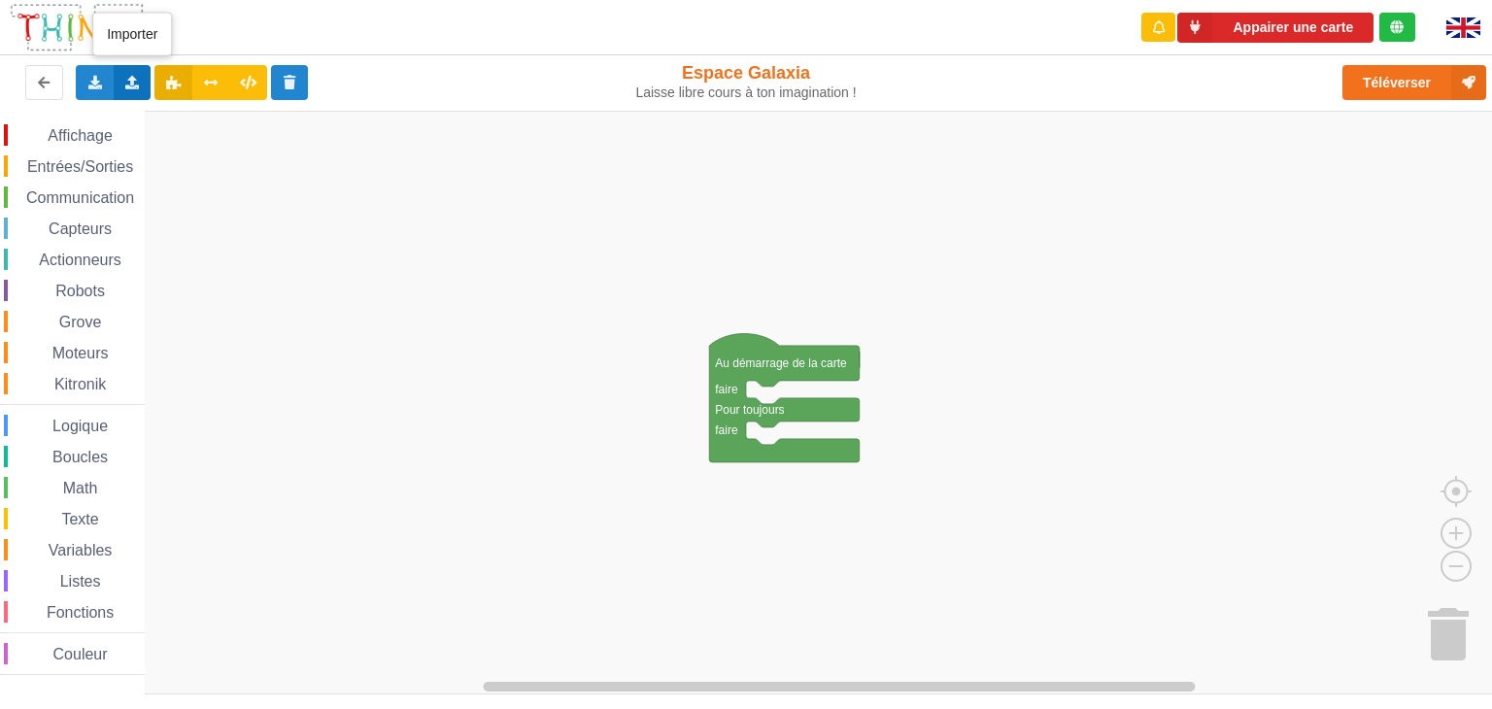
click at [132, 81] on icon at bounding box center [132, 82] width 17 height 12
click at [226, 126] on span "Importer un assemblage de blocs" at bounding box center [267, 119] width 201 height 16
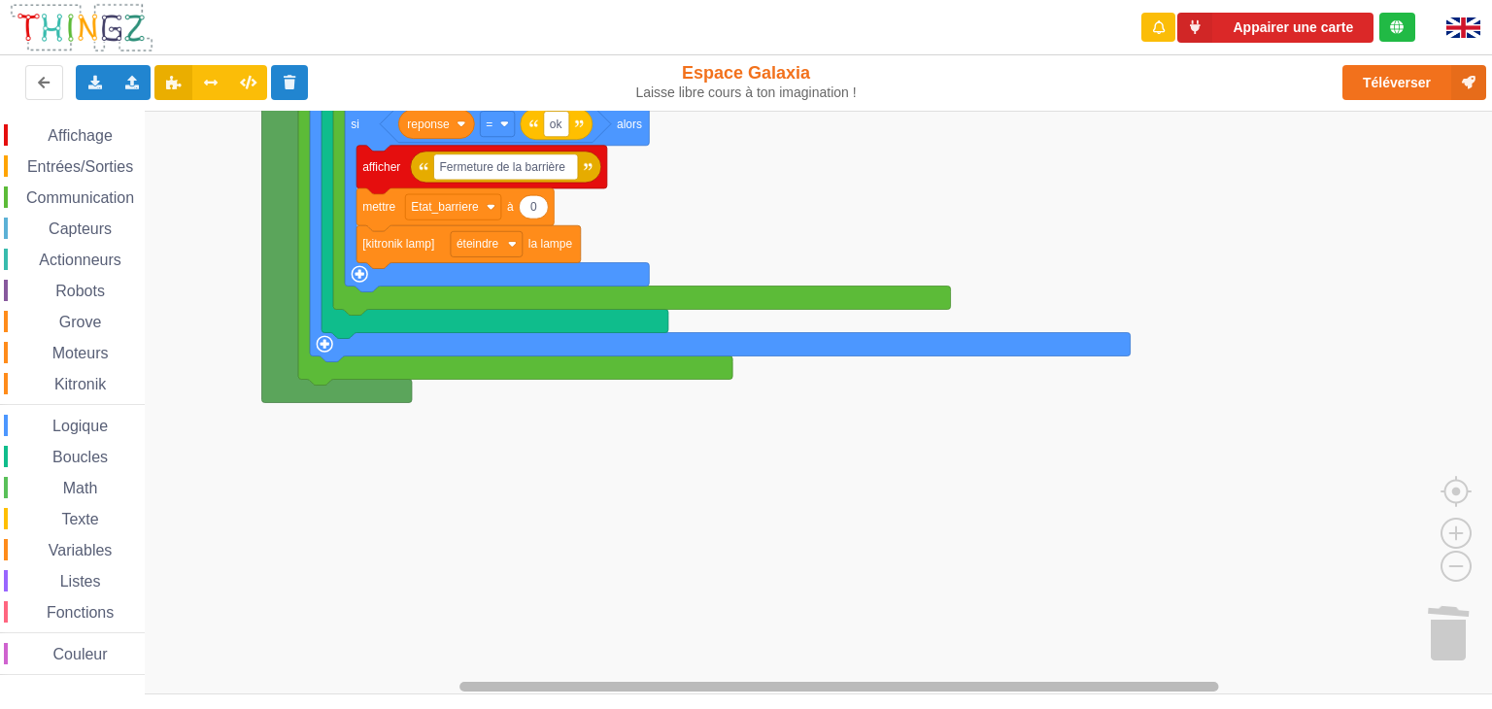
click at [548, 532] on div "Affichage Entrées/Sorties Communication Capteurs Actionneurs Robots Grove Moteu…" at bounding box center [753, 403] width 1506 height 585
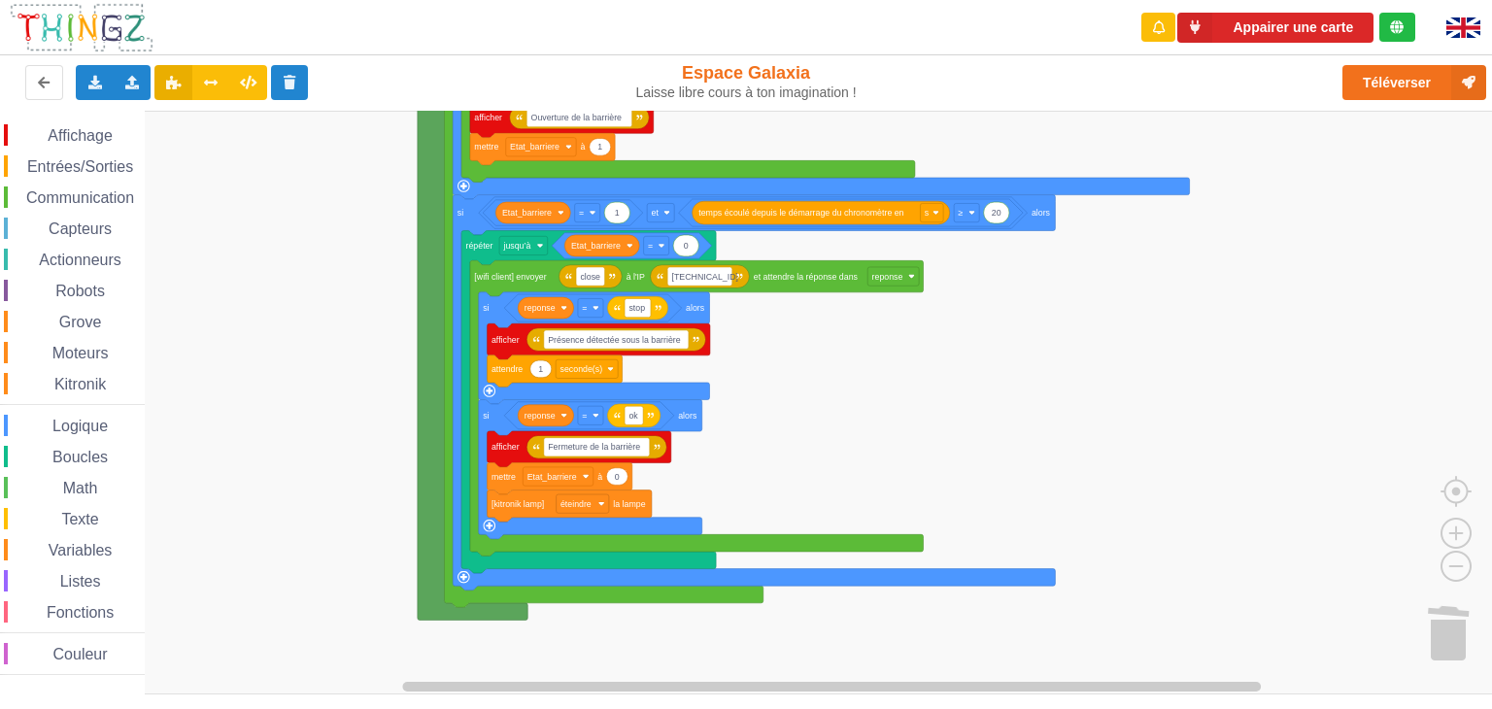
click at [943, 466] on rect "Espace de travail de Blocky" at bounding box center [753, 403] width 1506 height 584
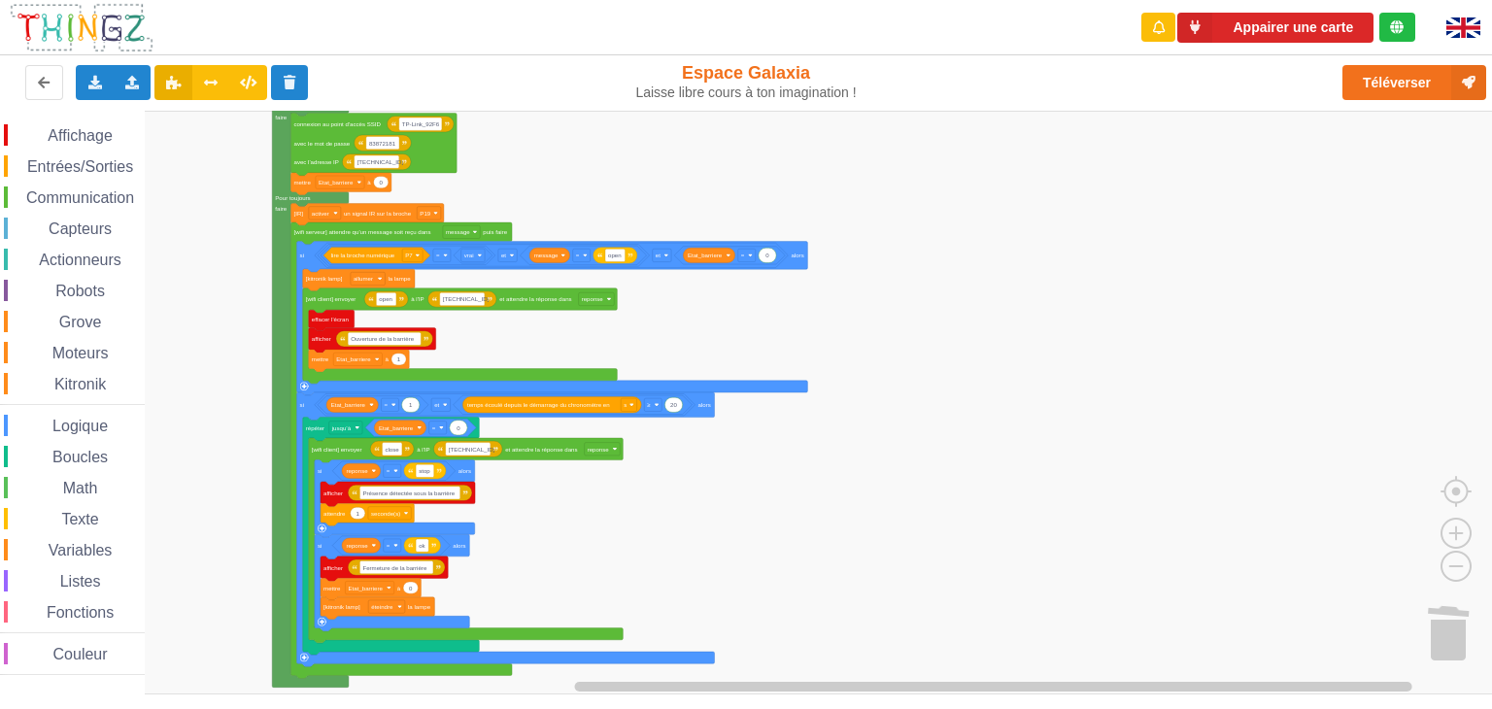
click at [633, 500] on rect "Espace de travail de Blocky" at bounding box center [753, 403] width 1506 height 584
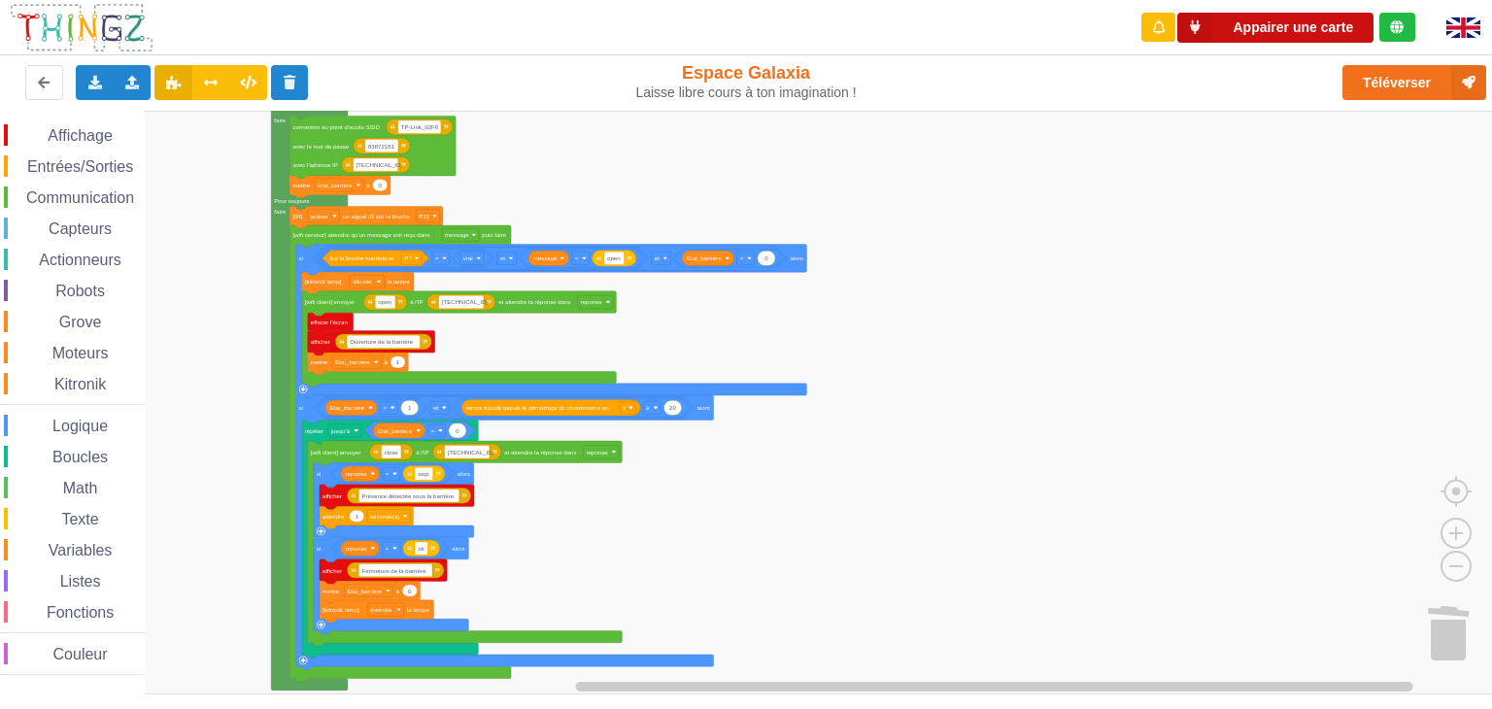
click at [1193, 27] on icon at bounding box center [1195, 28] width 35 height 30
click at [1198, 20] on icon at bounding box center [1195, 28] width 35 height 30
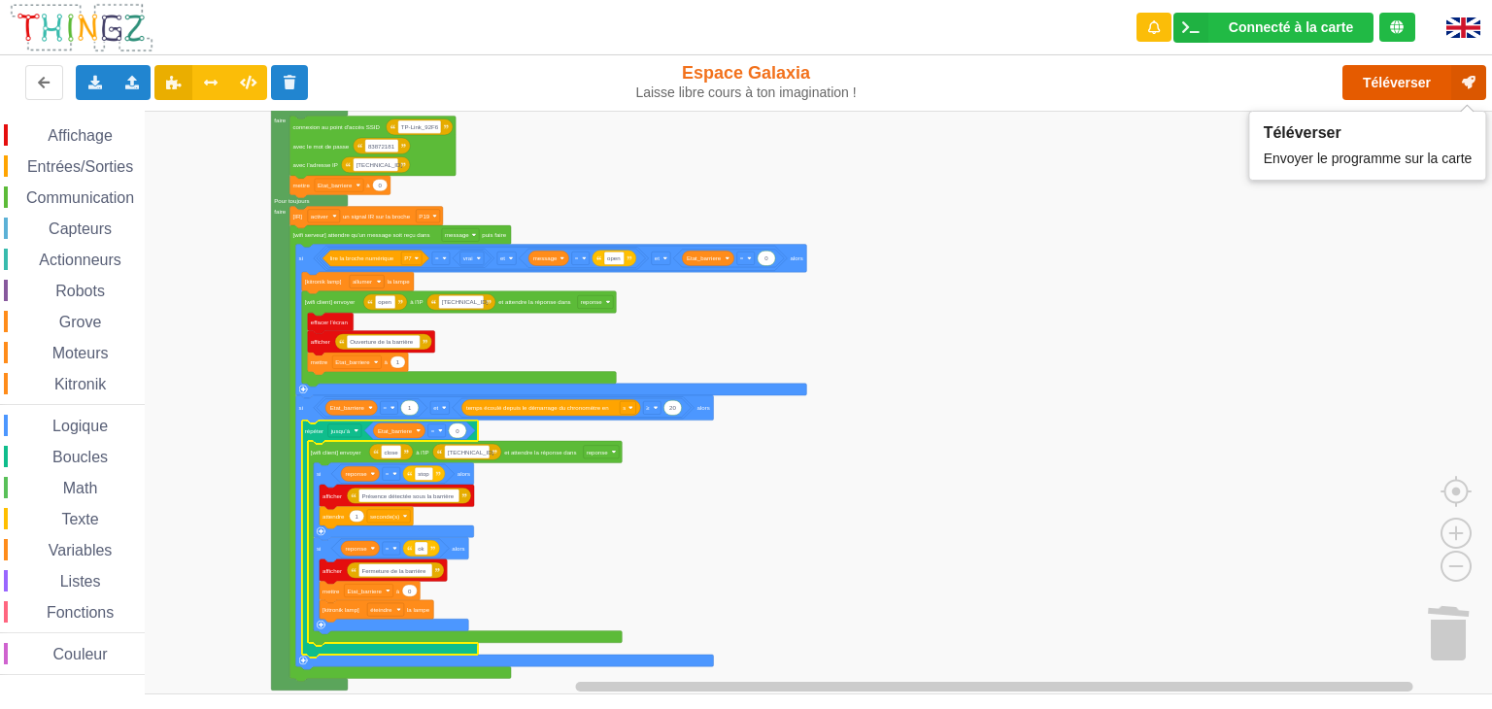
click at [1409, 83] on button "Téléverser" at bounding box center [1415, 82] width 144 height 35
click at [1057, 97] on div "Téléverser" at bounding box center [1194, 82] width 613 height 62
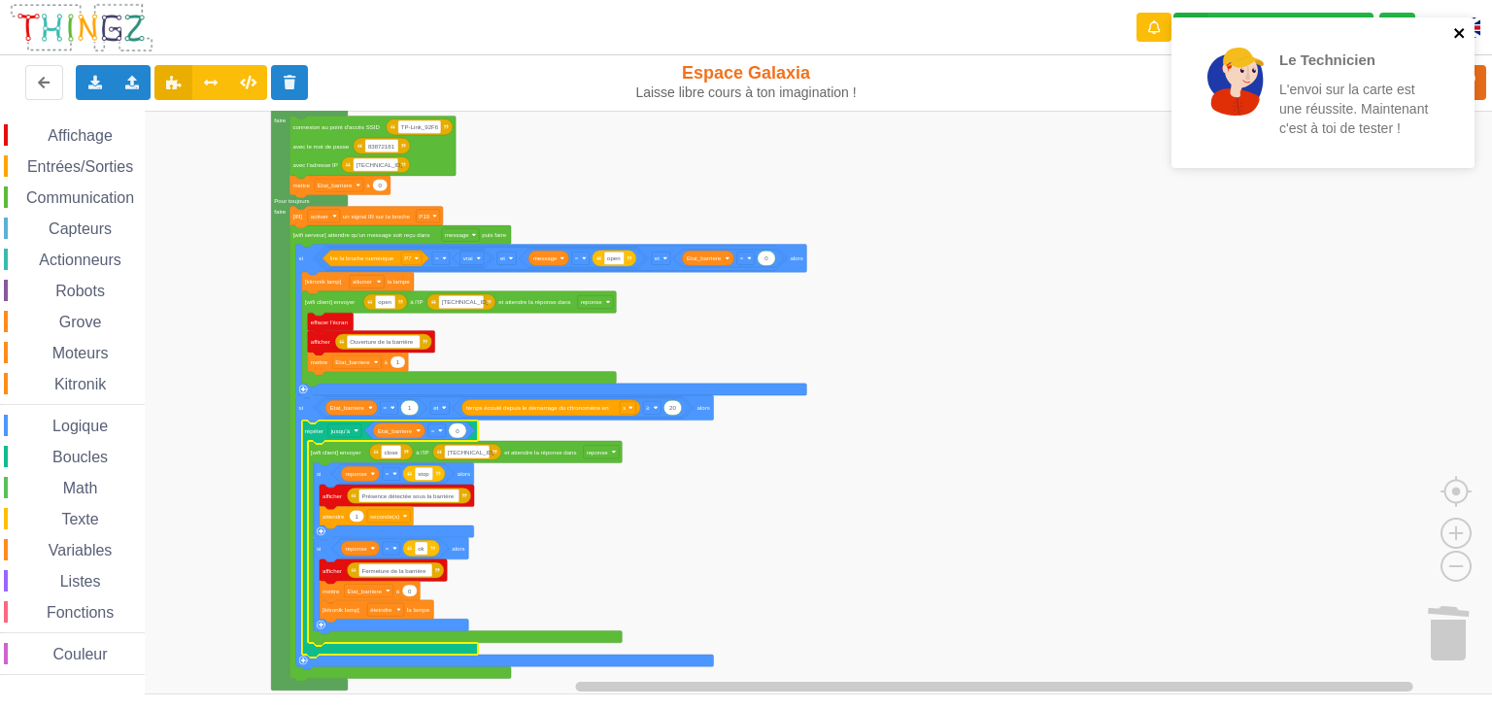
click at [1457, 32] on icon "close" at bounding box center [1459, 33] width 10 height 10
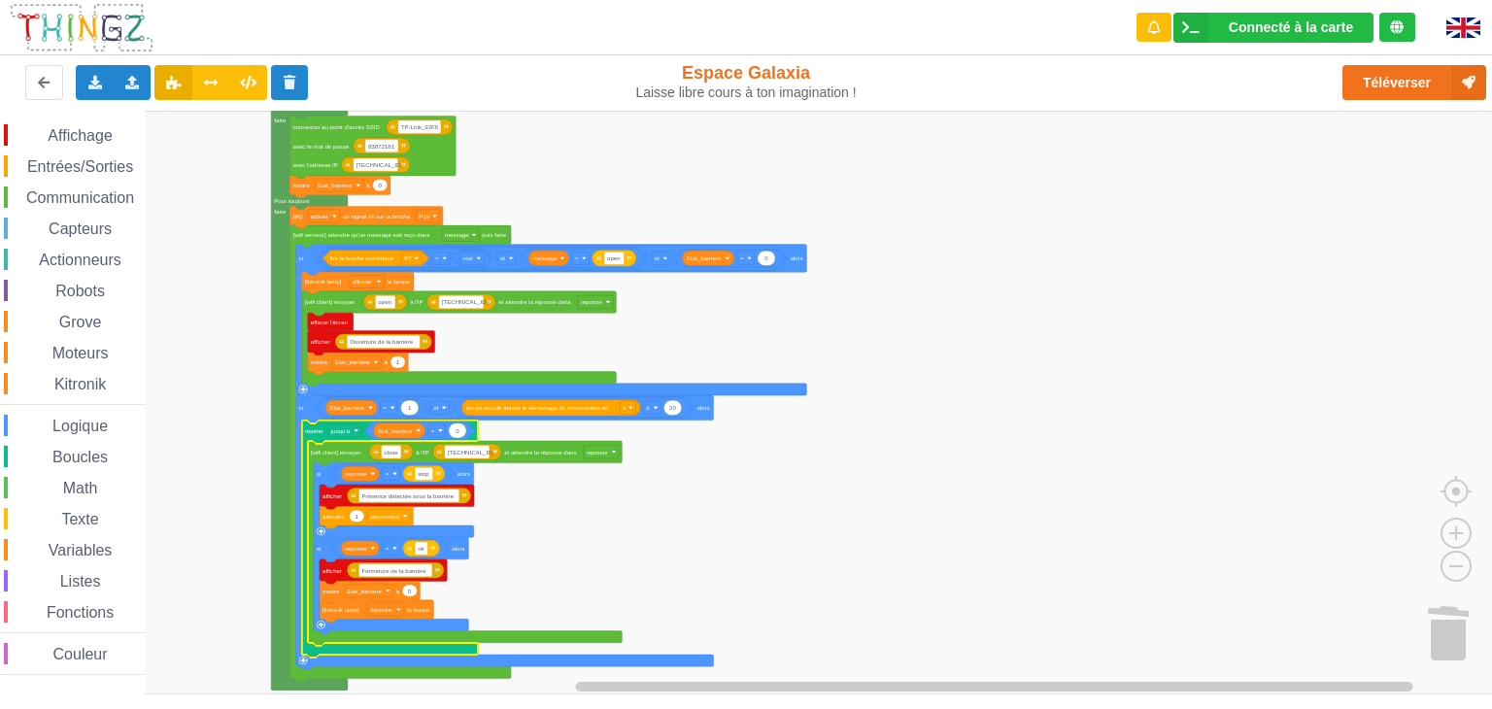
click at [1139, 292] on rect "Espace de travail de Blocky" at bounding box center [753, 403] width 1506 height 584
click at [1214, 474] on rect "Espace de travail de Blocky" at bounding box center [753, 403] width 1506 height 584
click at [575, 349] on rect "Espace de travail de Blocky" at bounding box center [753, 403] width 1506 height 584
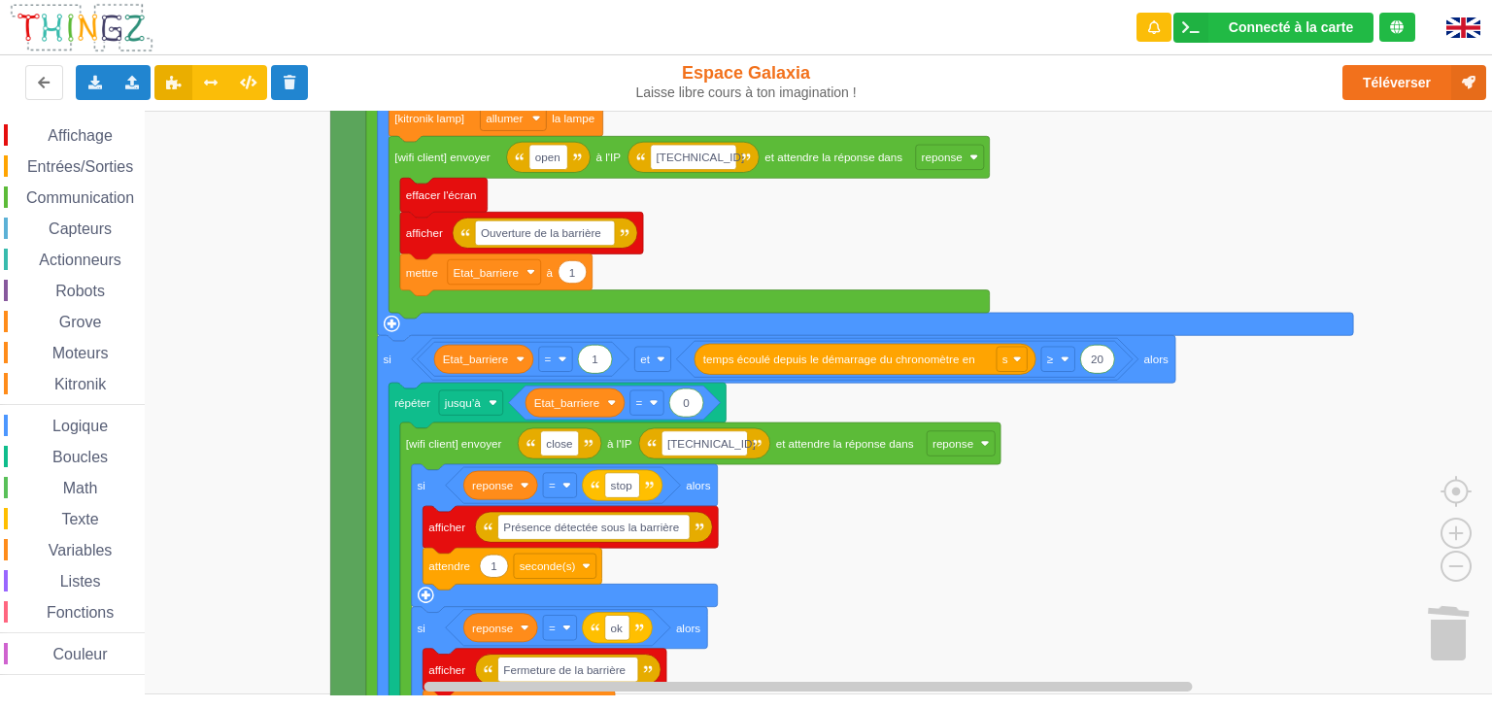
click at [809, 178] on rect "Espace de travail de Blocky" at bounding box center [753, 403] width 1506 height 584
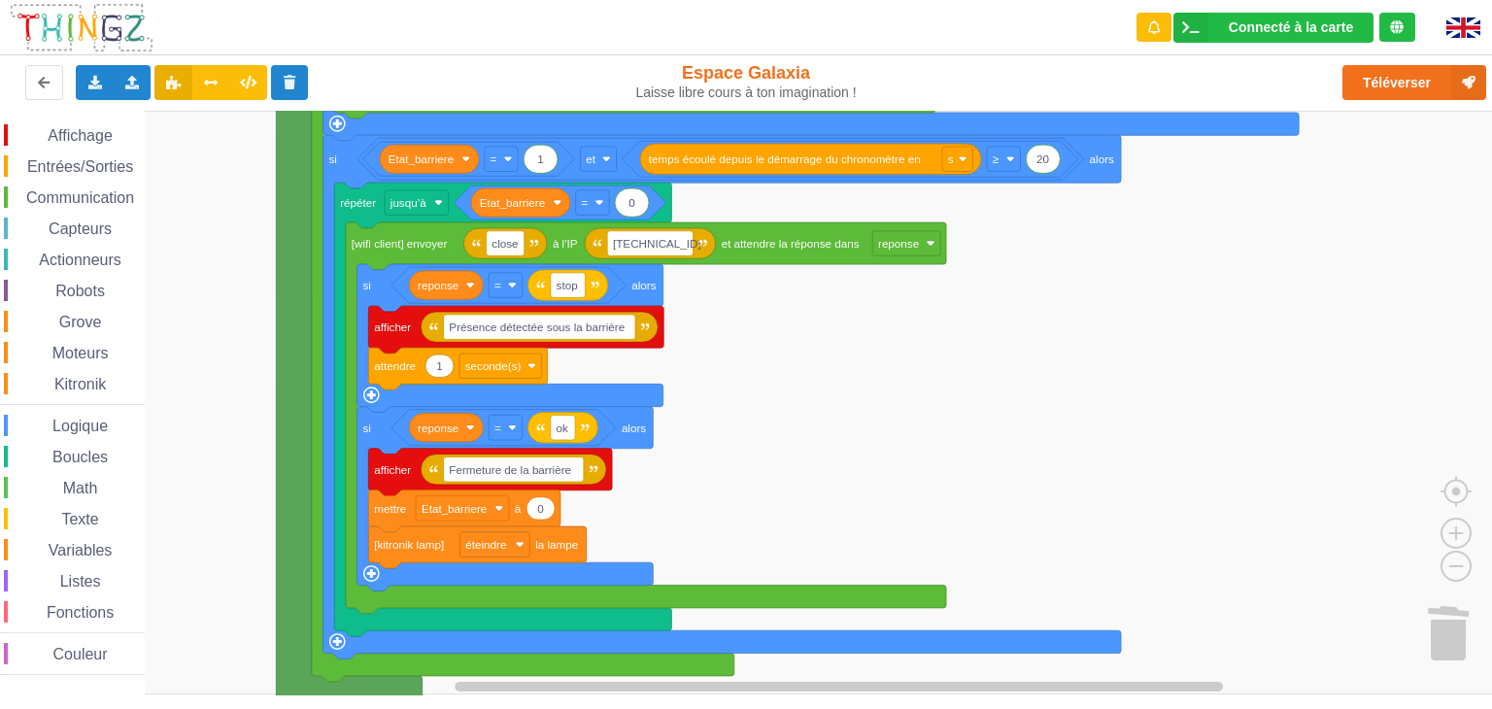
click at [780, 415] on rect "Espace de travail de Blocky" at bounding box center [753, 403] width 1506 height 584
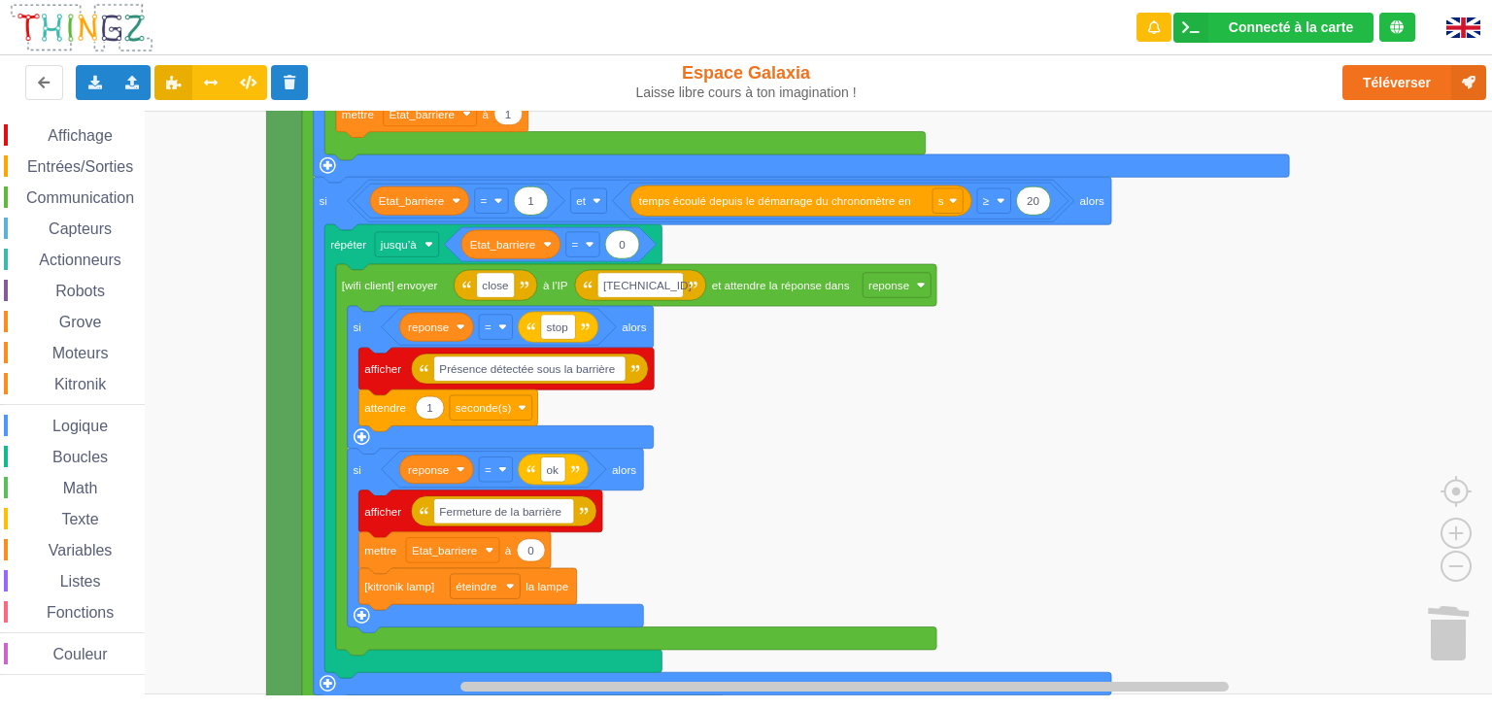
click at [812, 421] on rect "Espace de travail de Blocky" at bounding box center [753, 403] width 1506 height 584
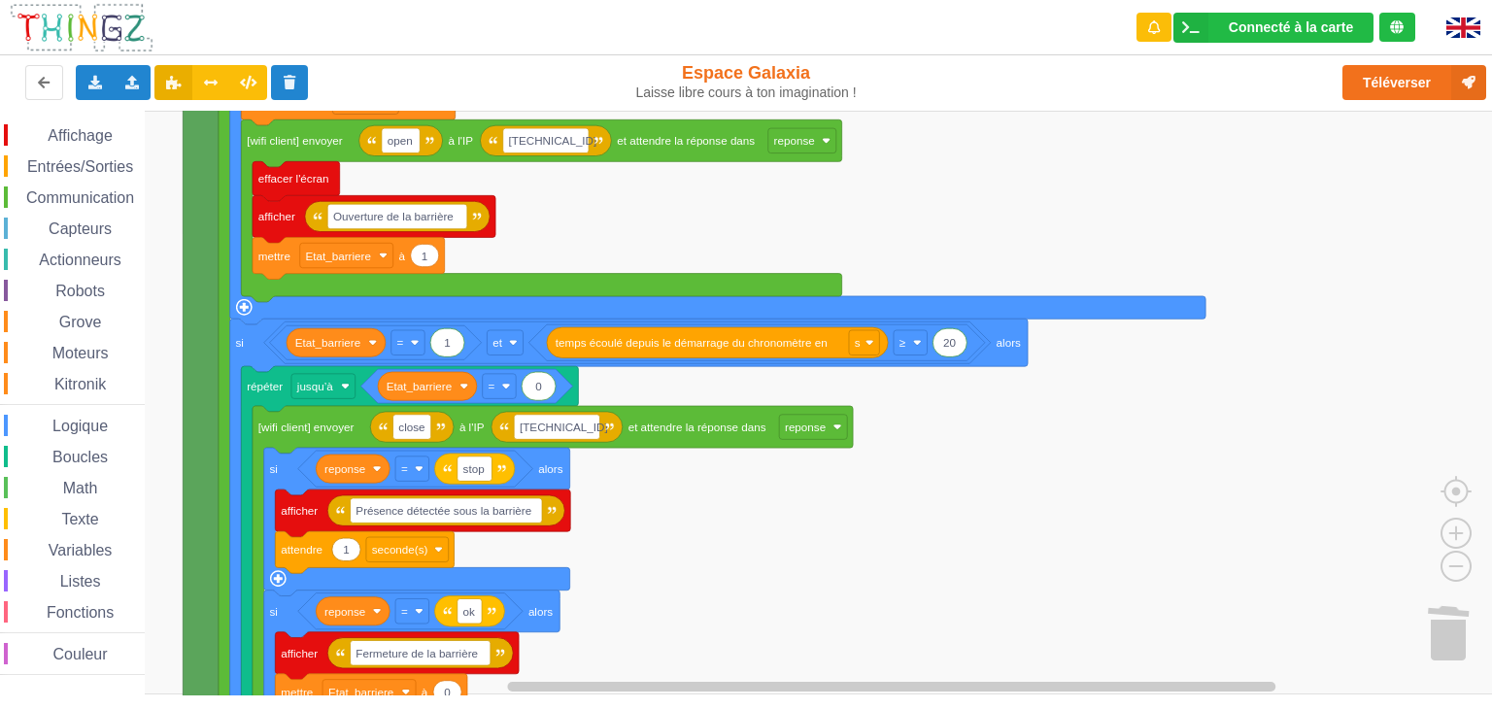
click at [1121, 396] on rect "Espace de travail de Blocky" at bounding box center [753, 403] width 1506 height 584
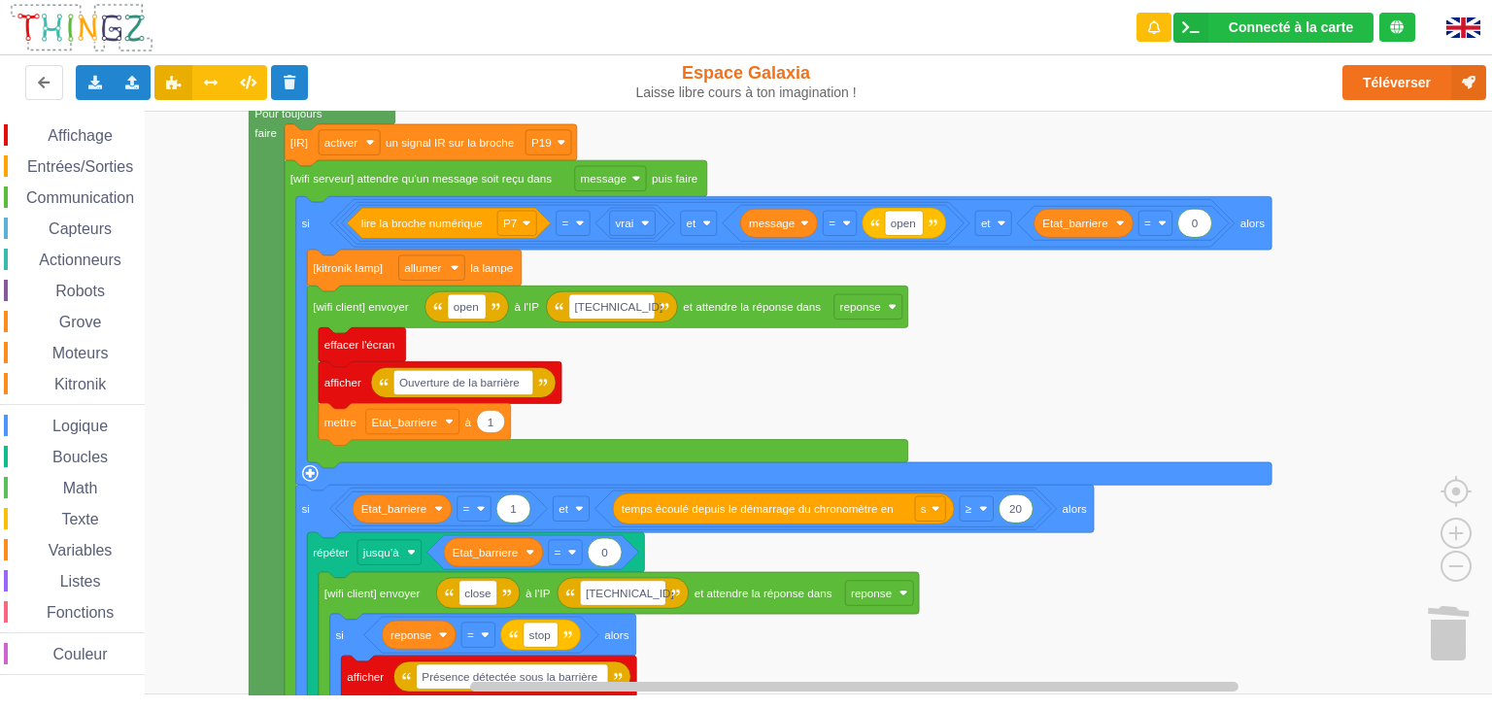
click at [988, 386] on rect "Espace de travail de Blocky" at bounding box center [753, 403] width 1506 height 584
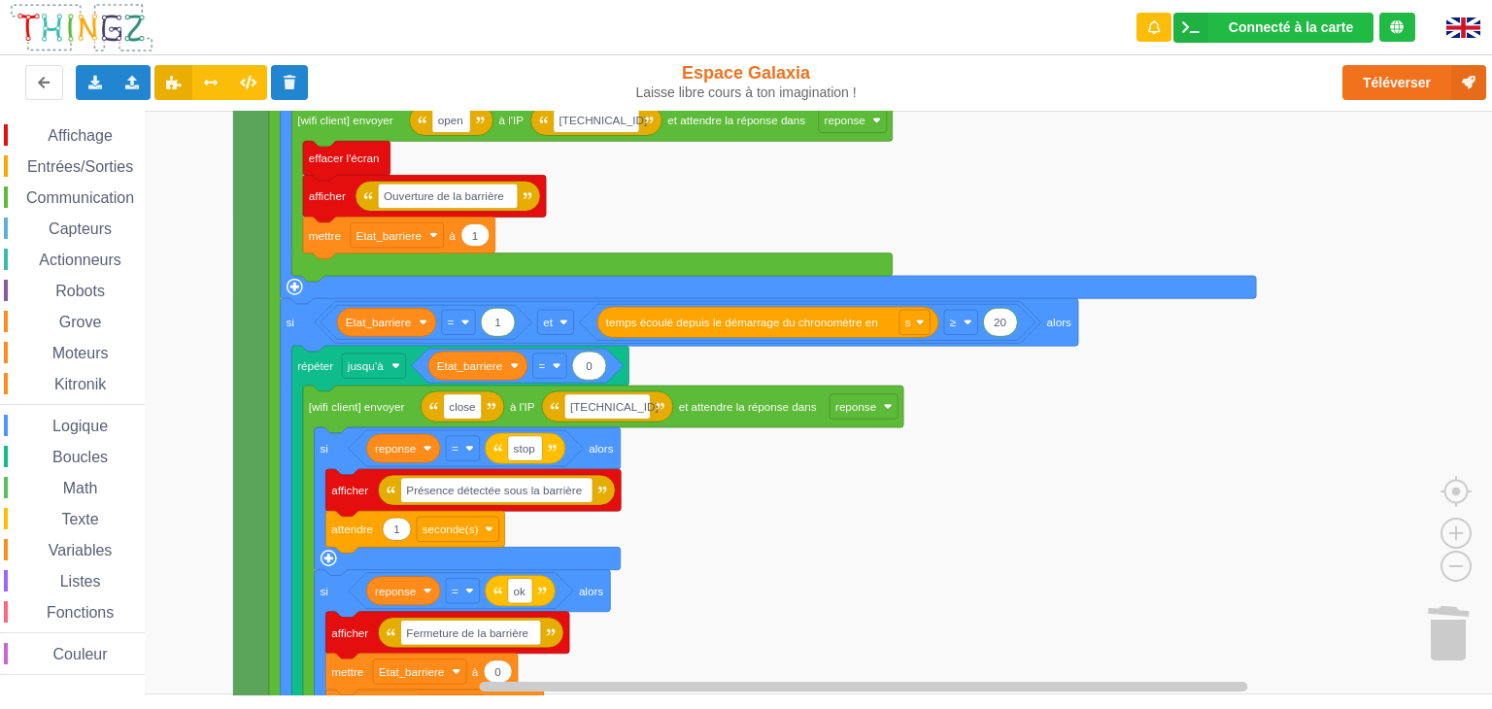
click at [965, 198] on rect "Espace de travail de Blocky" at bounding box center [753, 403] width 1506 height 584
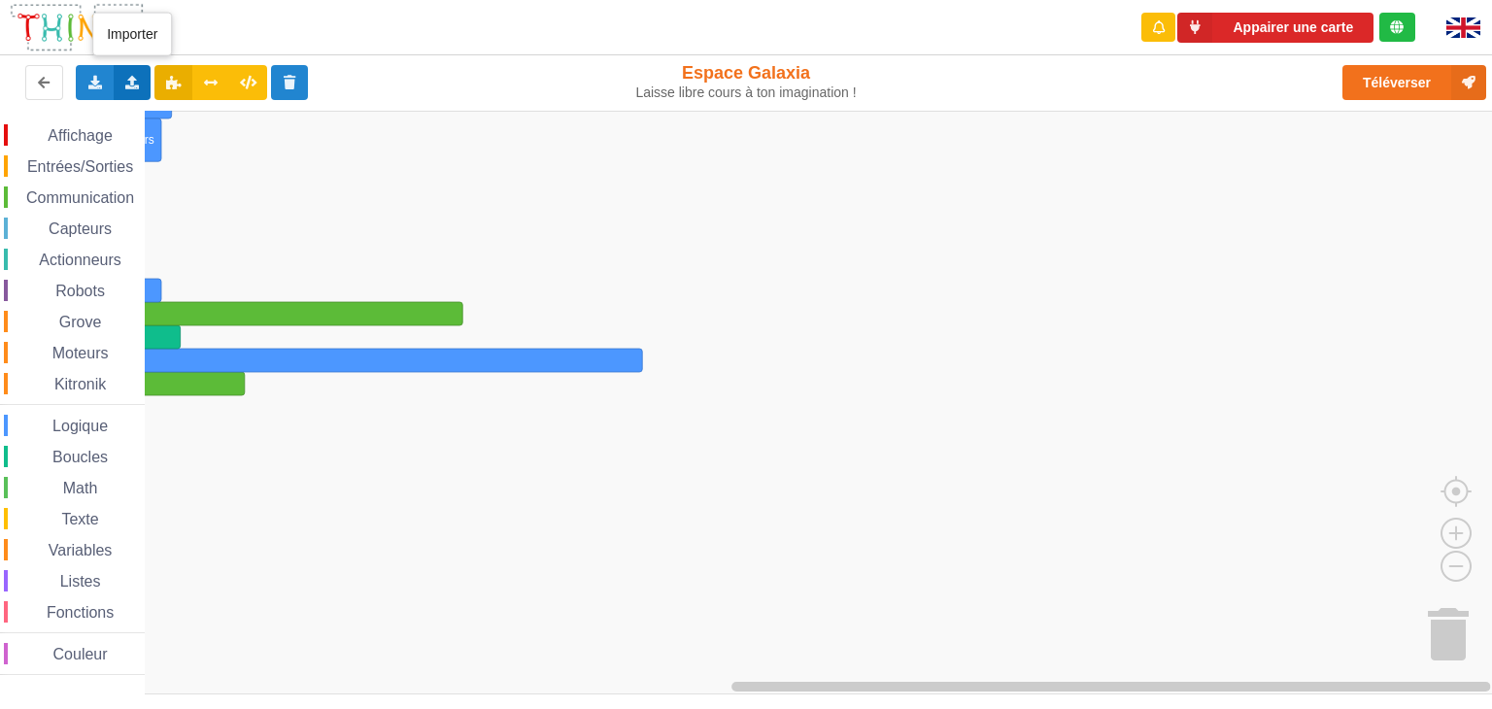
click at [128, 91] on div "Importer un assemblage de blocs Importer du code Python" at bounding box center [133, 82] width 38 height 35
click at [264, 122] on span "Importer un assemblage de blocs" at bounding box center [267, 119] width 201 height 16
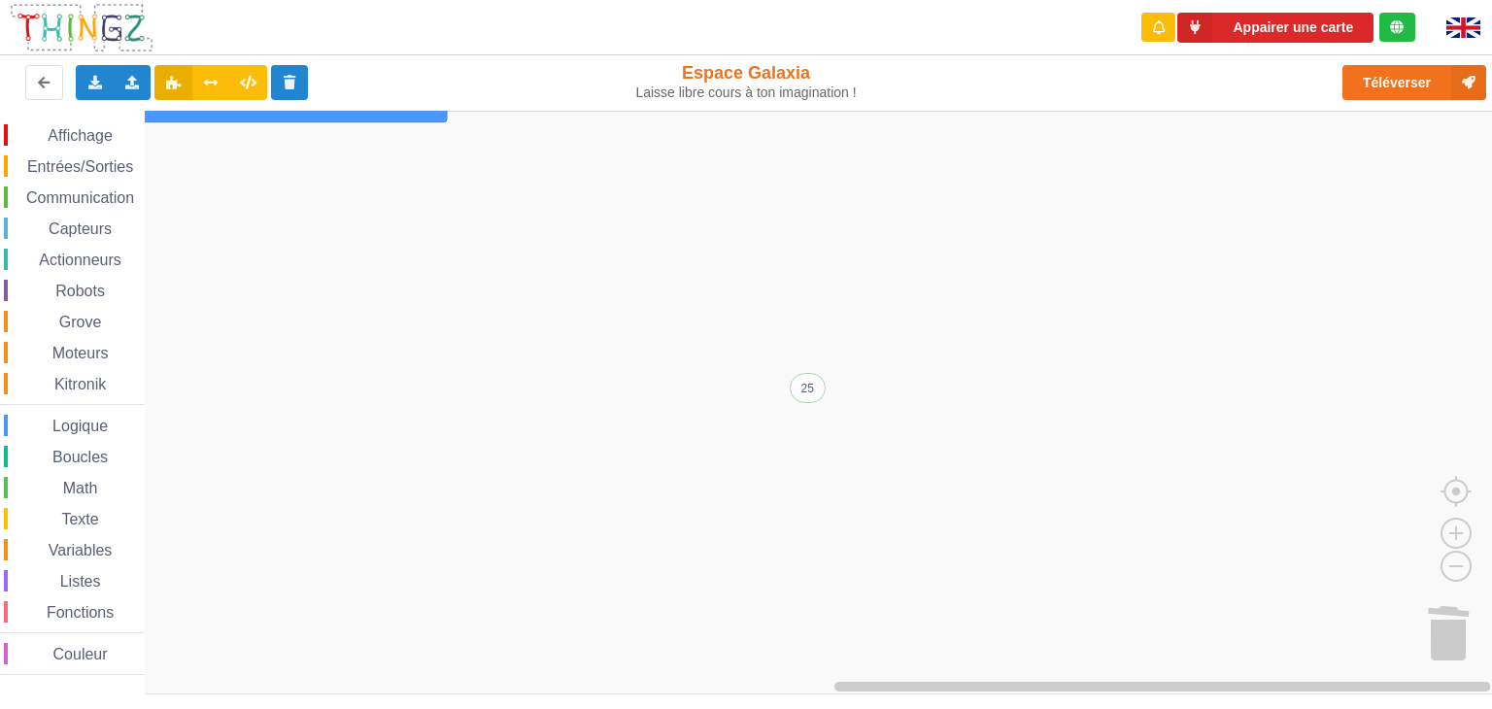
click at [809, 387] on text "25" at bounding box center [809, 388] width 14 height 14
click at [821, 382] on input "25" at bounding box center [808, 389] width 36 height 30
click at [898, 374] on rect "Espace de travail de Blocky" at bounding box center [753, 403] width 1506 height 584
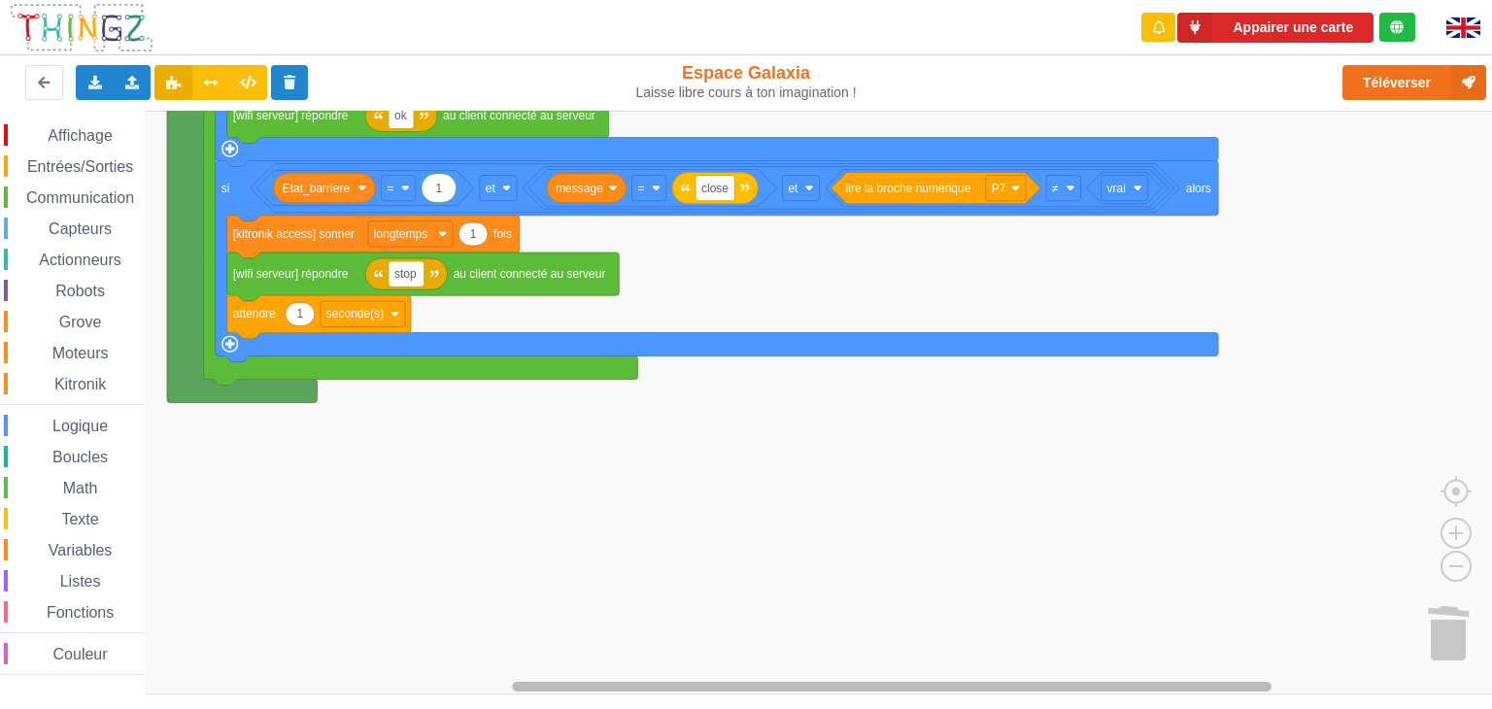
click at [1034, 646] on div "Affichage Entrées/Sorties Communication Capteurs Actionneurs Robots Grove Moteu…" at bounding box center [753, 403] width 1506 height 585
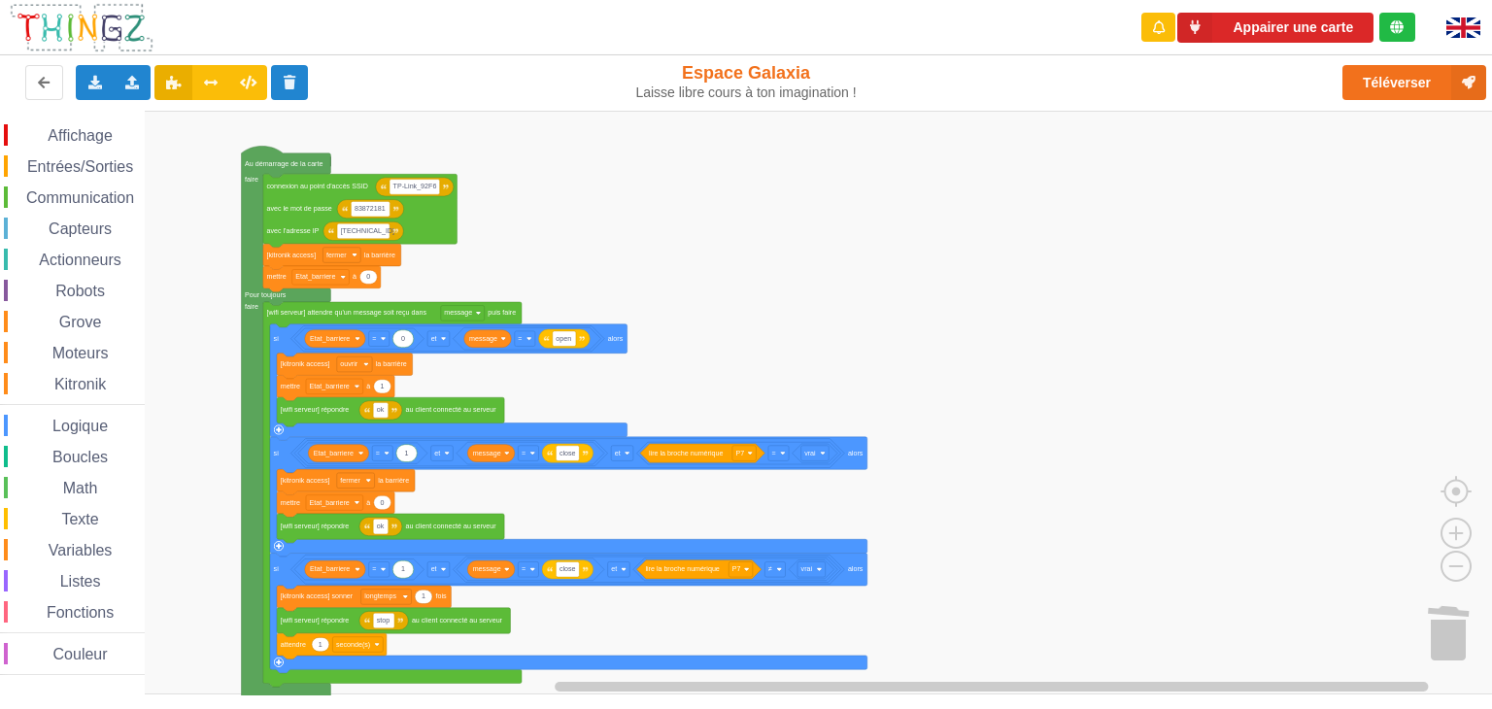
click at [613, 472] on rect "Espace de travail de Blocky" at bounding box center [753, 403] width 1506 height 584
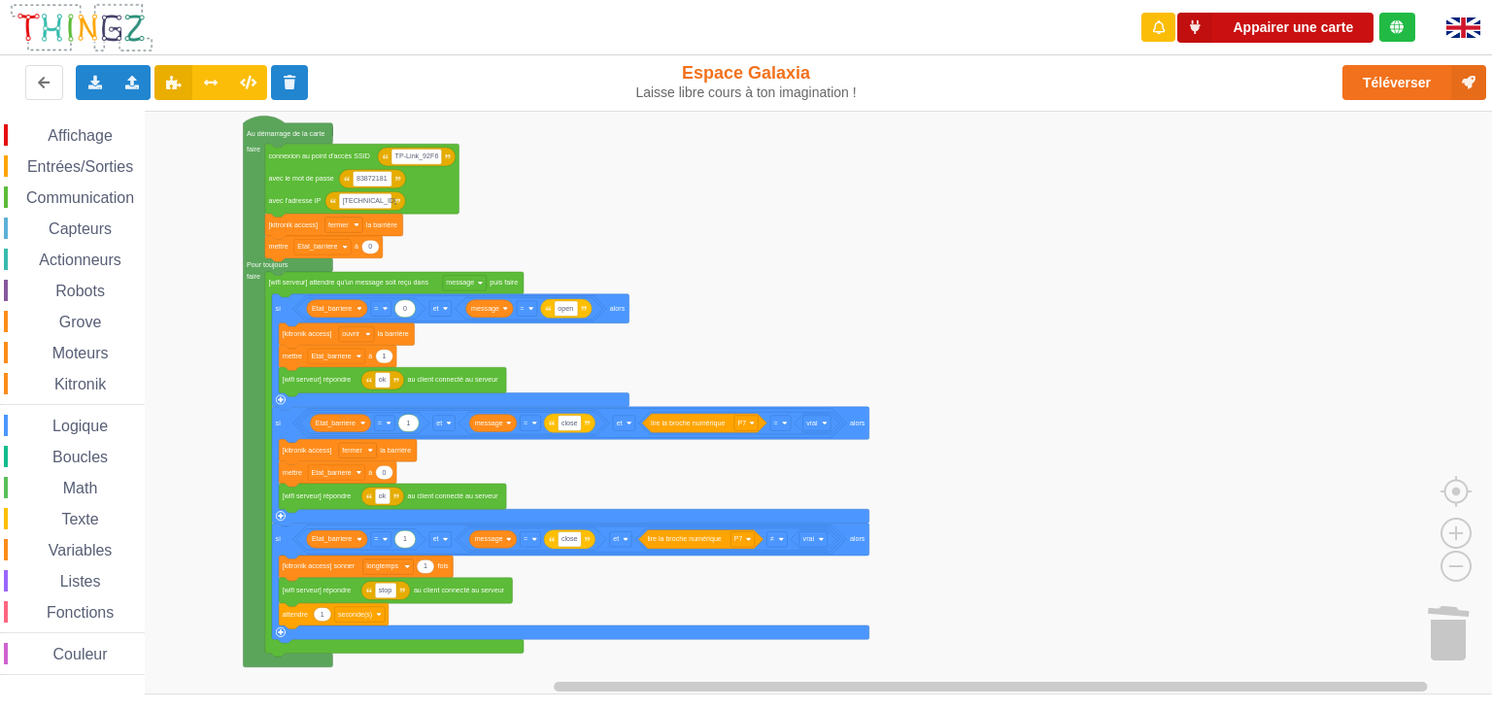
click at [1286, 24] on button "Appairer une carte" at bounding box center [1276, 28] width 196 height 30
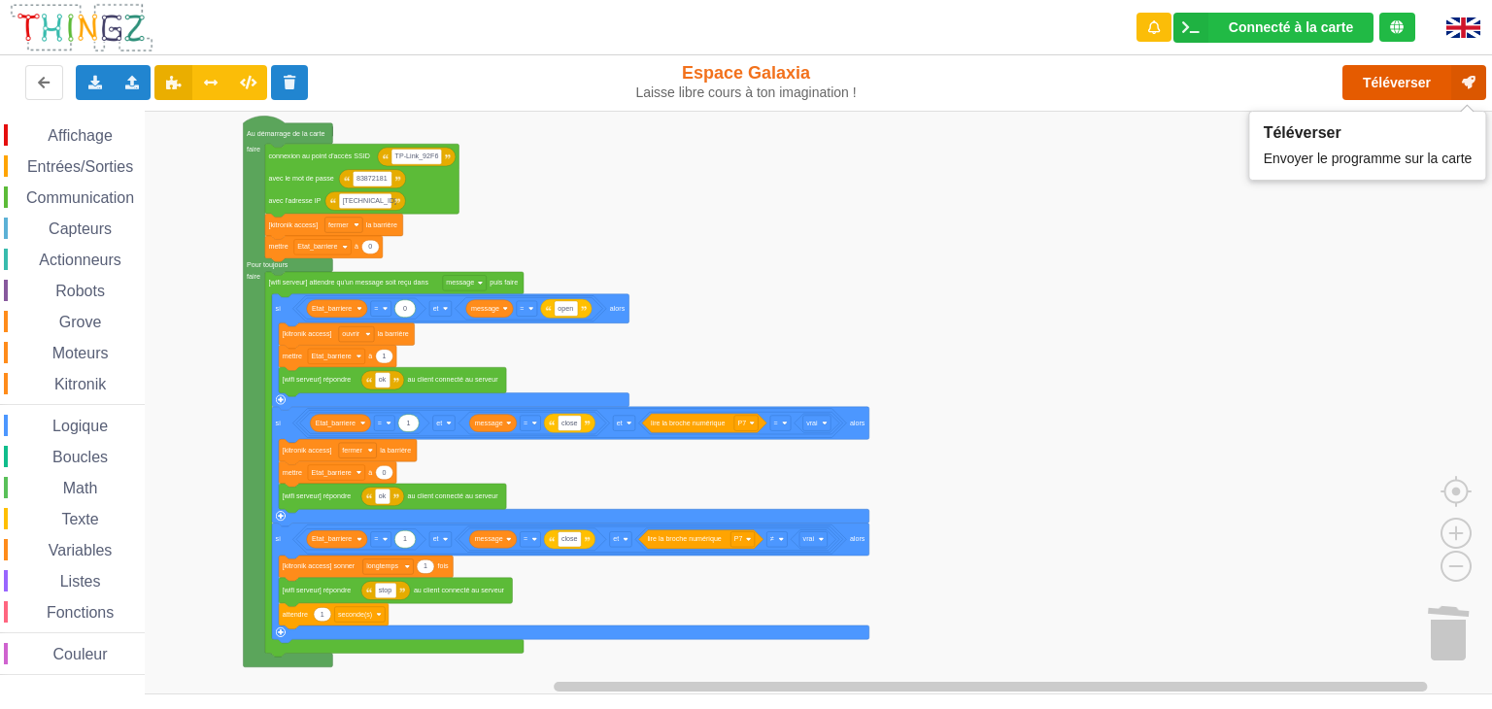
click at [1409, 79] on button "Téléverser" at bounding box center [1415, 82] width 144 height 35
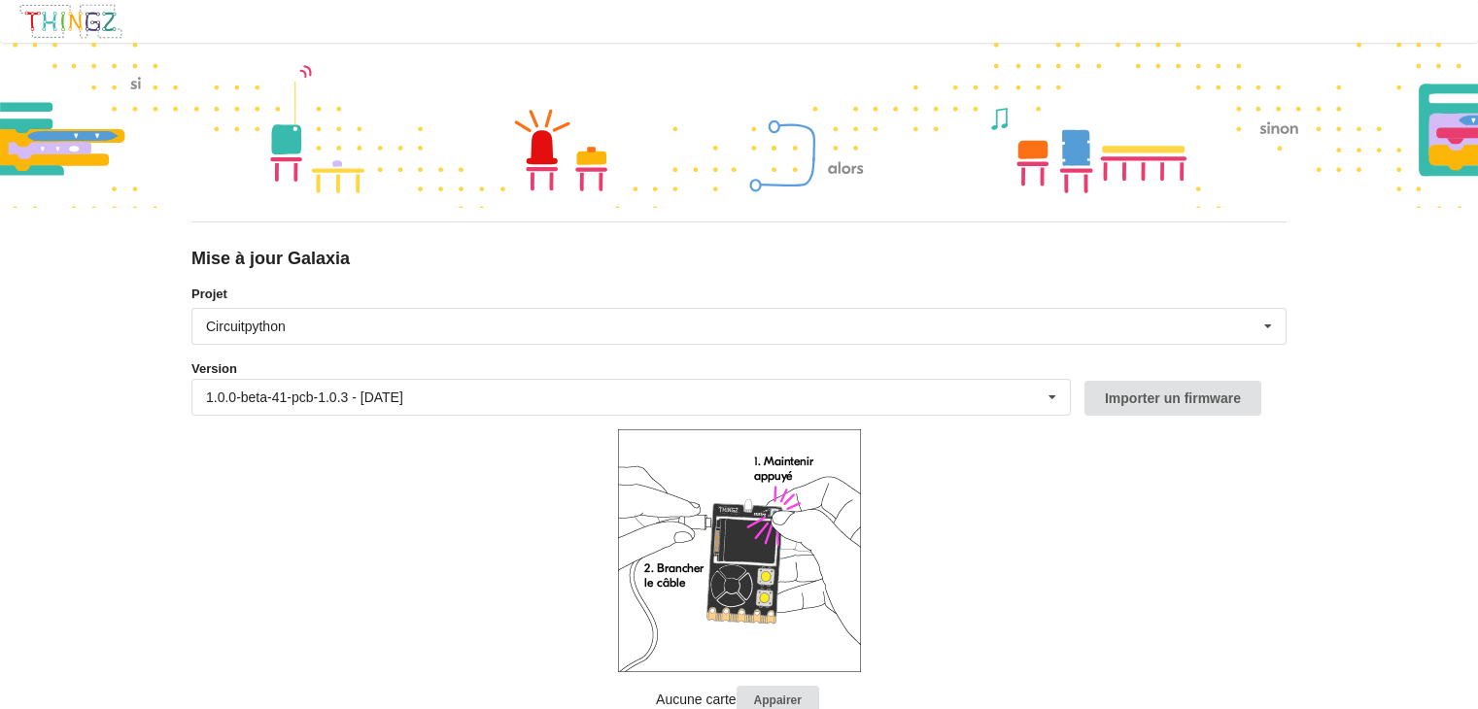
scroll to position [43, 0]
